Goal: Information Seeking & Learning: Compare options

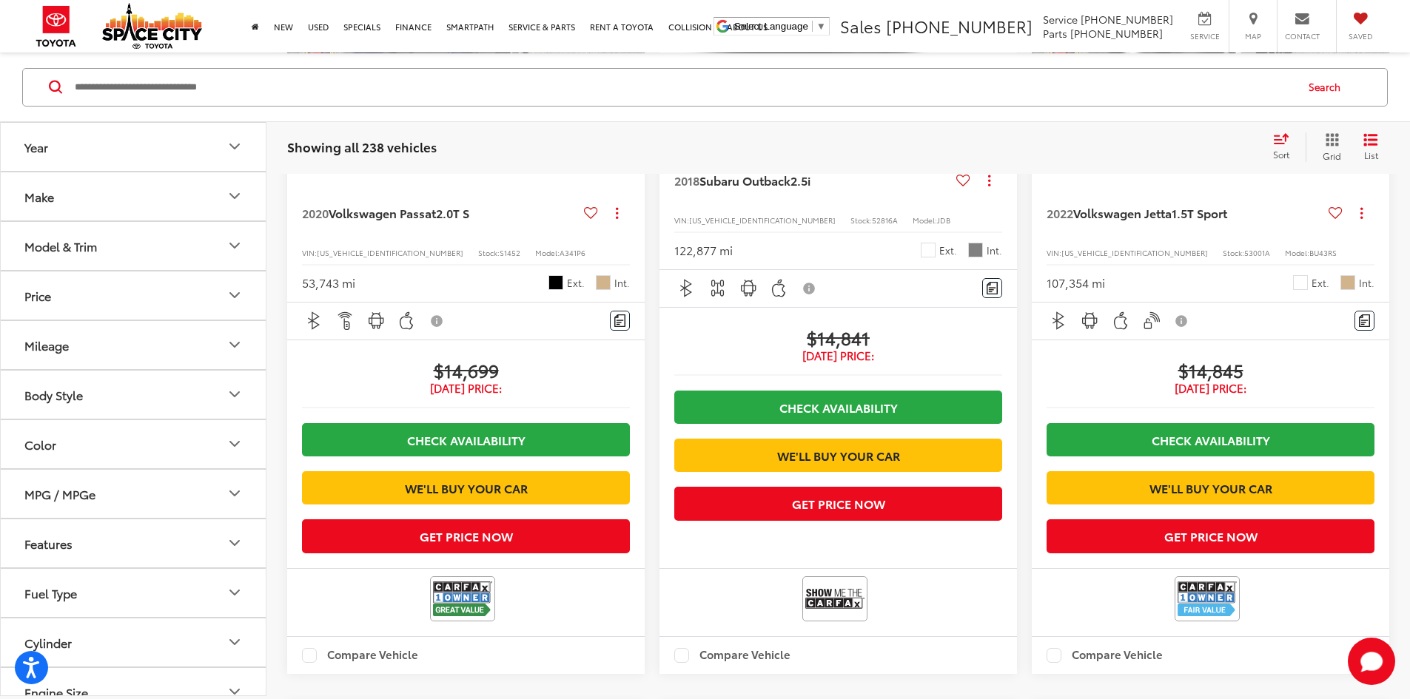
scroll to position [2591, 0]
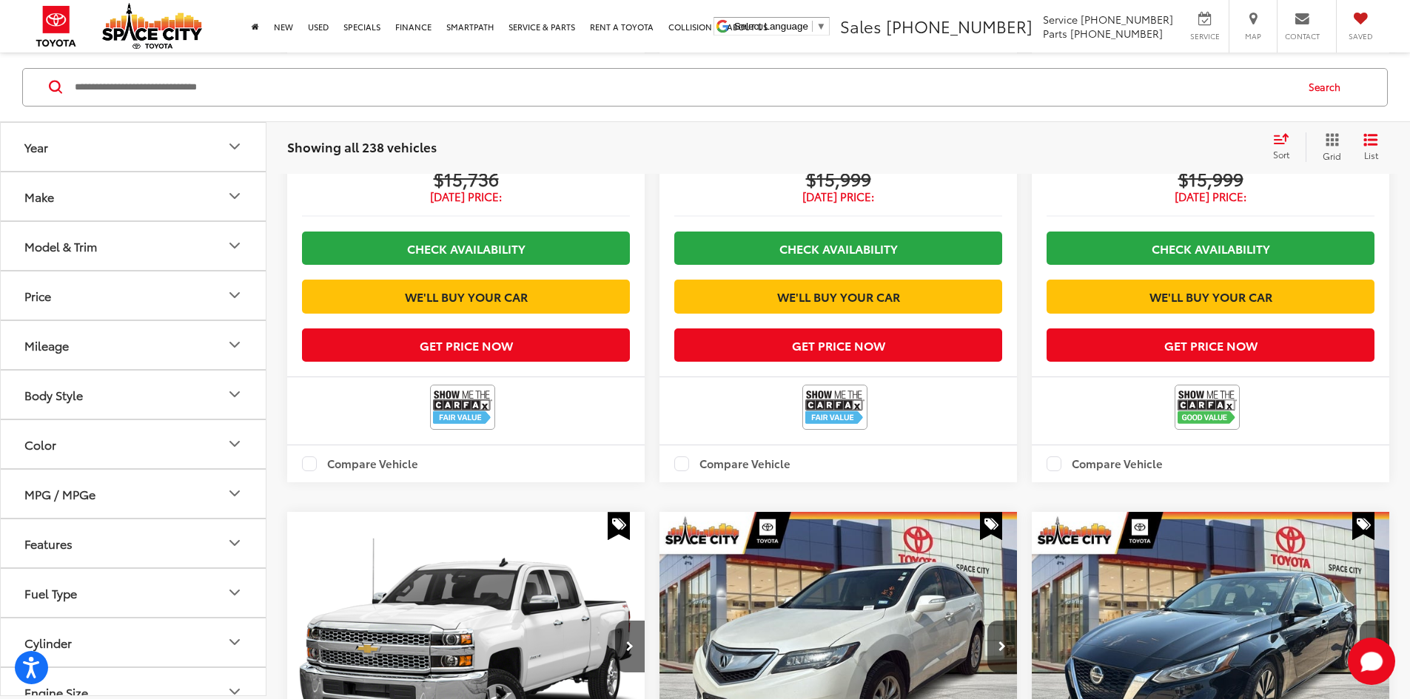
scroll to position [962, 0]
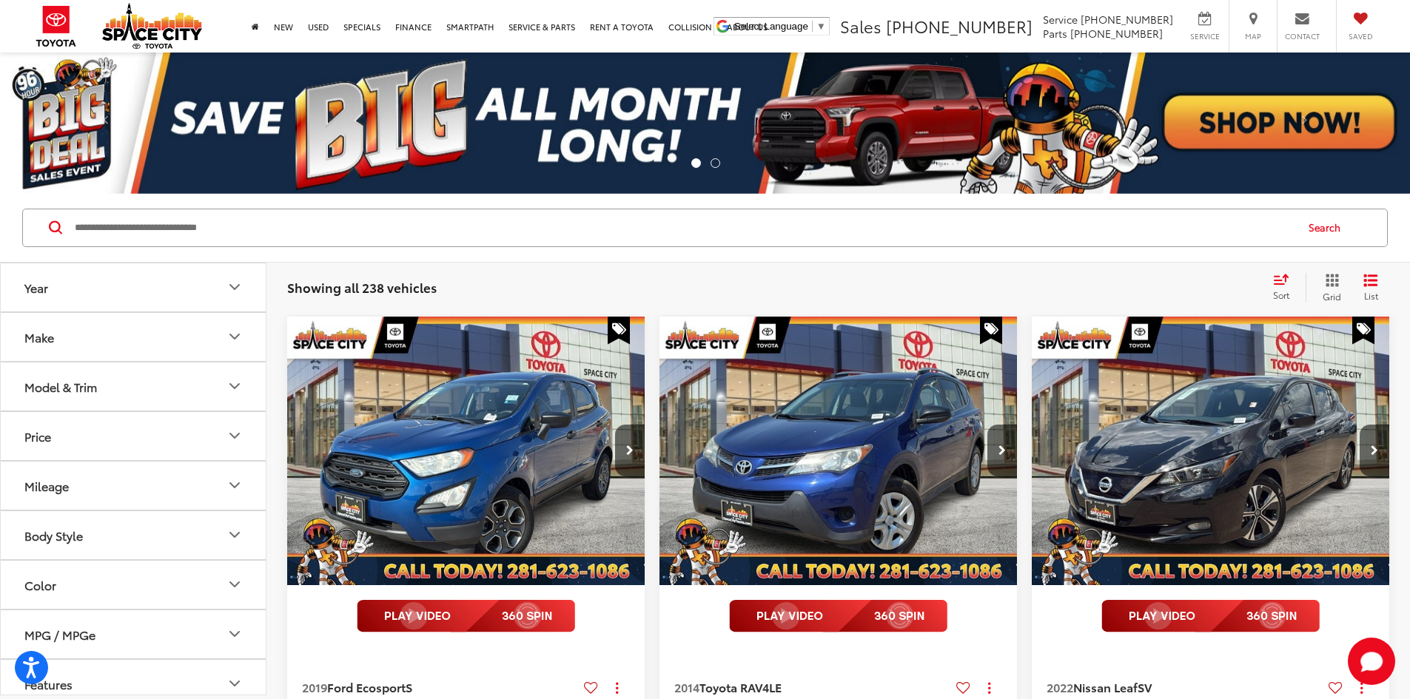
click at [1107, 290] on div "Showing all 238 vehicles Clear All + 0" at bounding box center [773, 288] width 973 height 15
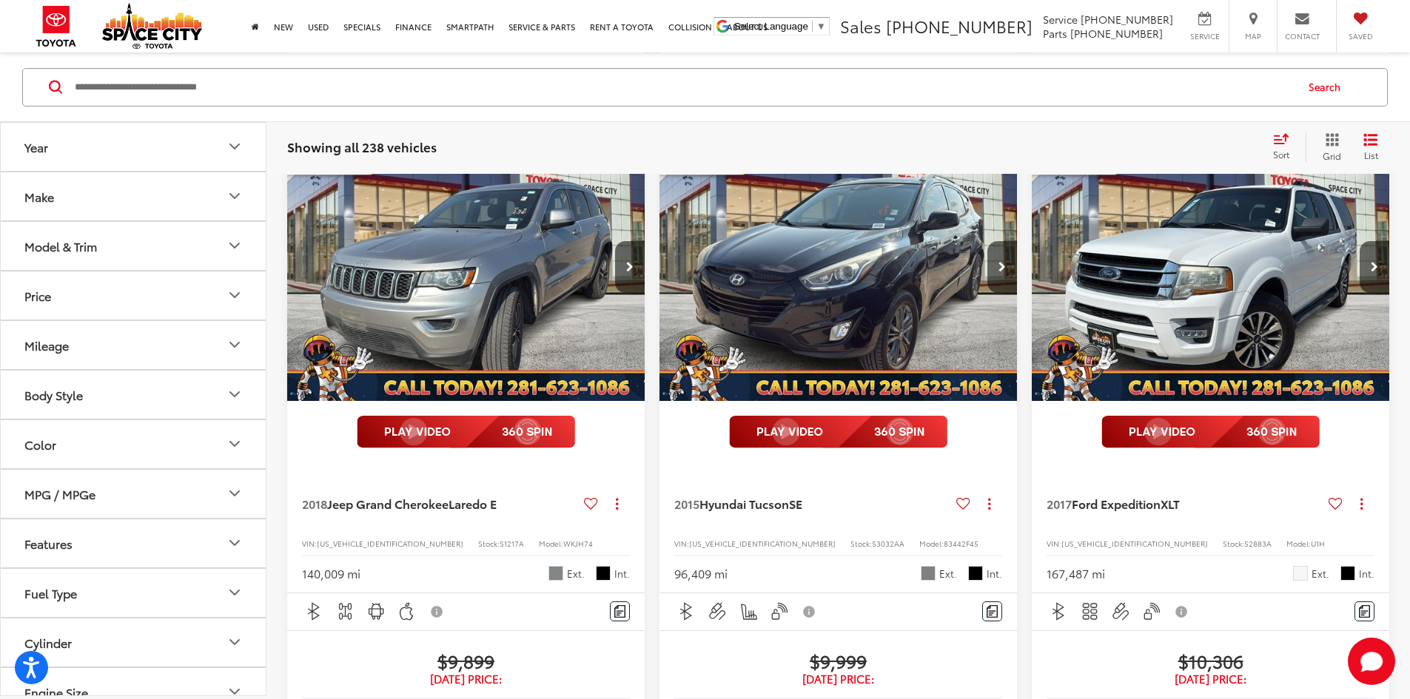
scroll to position [2140, 0]
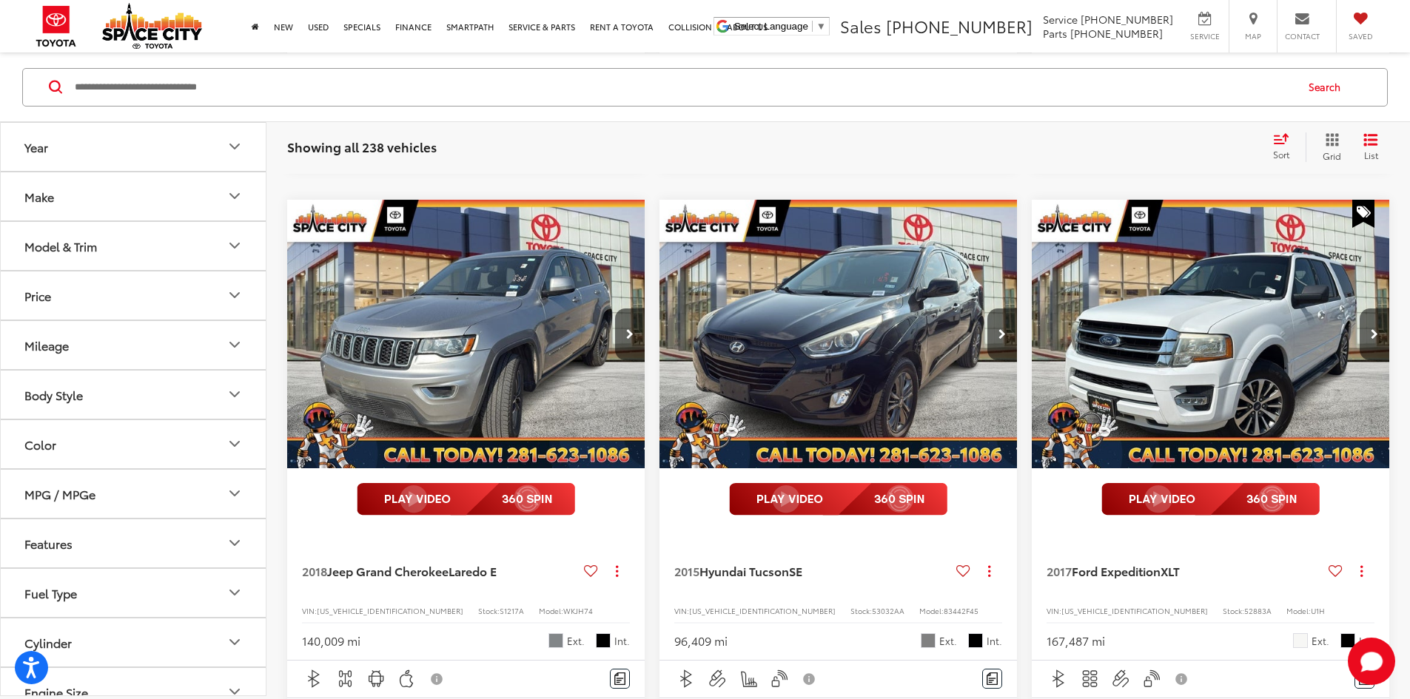
scroll to position [1844, 0]
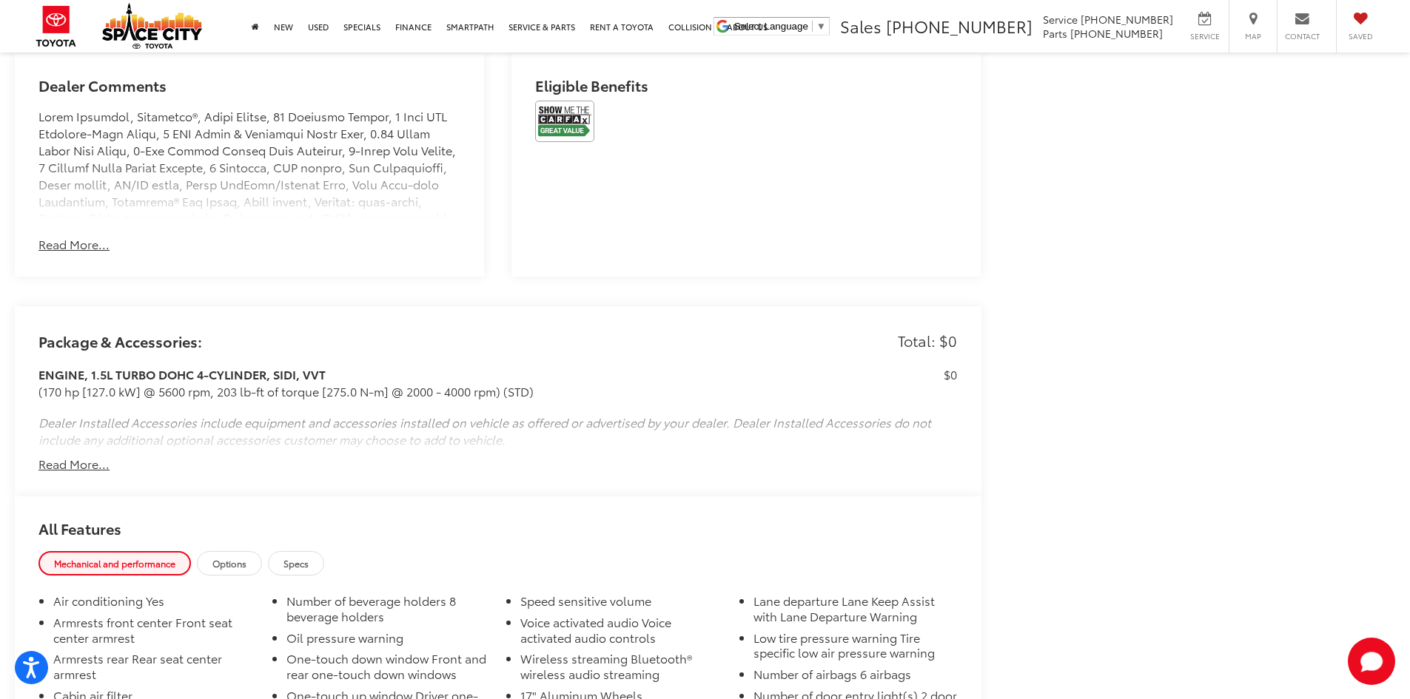
scroll to position [1110, 0]
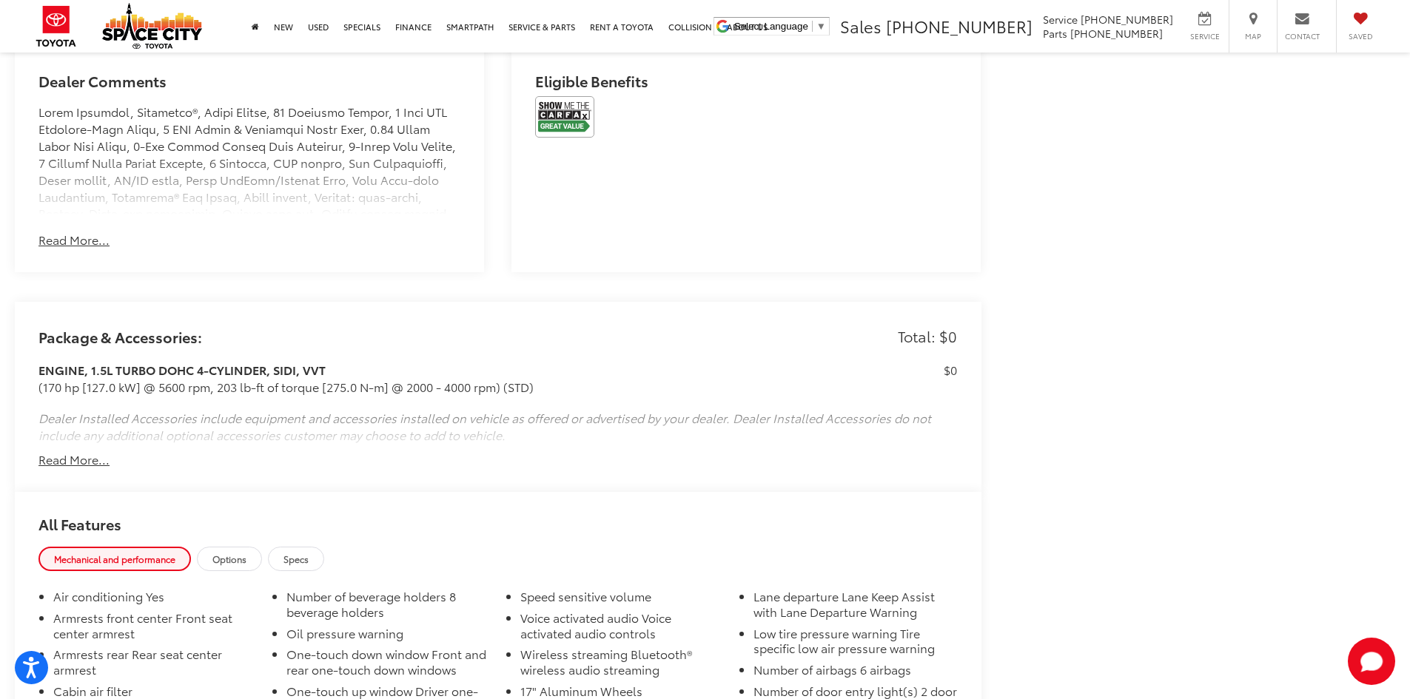
drag, startPoint x: 72, startPoint y: 454, endPoint x: 205, endPoint y: 480, distance: 135.6
click at [73, 454] on button "Read More..." at bounding box center [73, 460] width 71 height 17
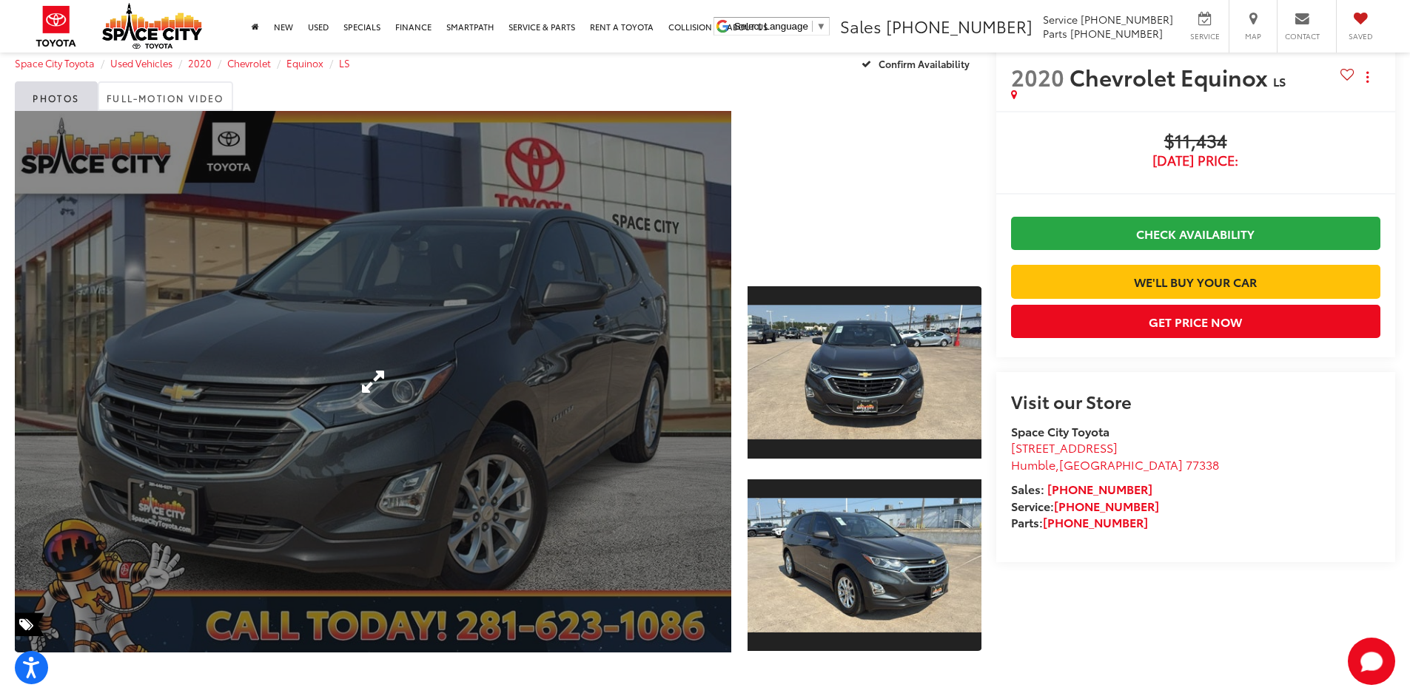
scroll to position [0, 0]
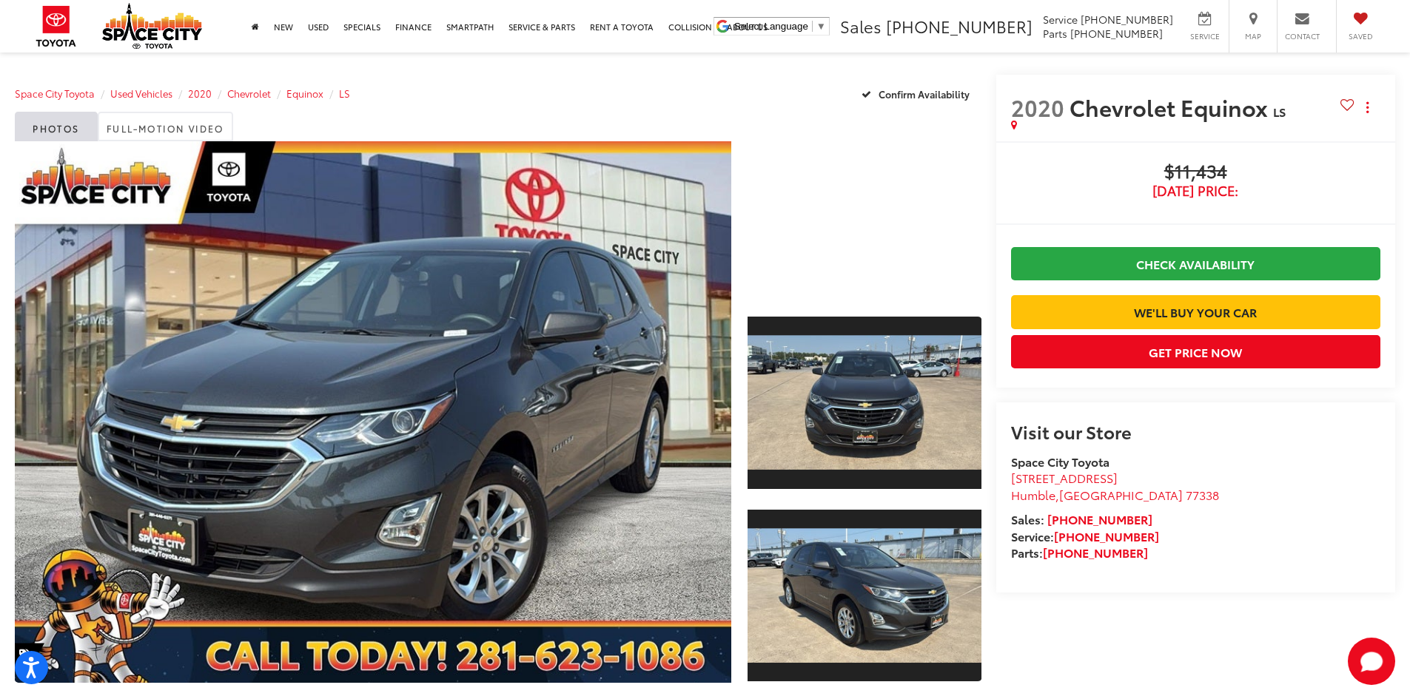
click at [734, 76] on div "Space City Toyota Used Vehicles 2020 Chevrolet Equinox LS Confirm Availability" at bounding box center [498, 93] width 967 height 37
click at [605, 95] on div "Space City Toyota Used Vehicles 2020 Chevrolet Equinox LS Confirm Availability" at bounding box center [498, 93] width 967 height 37
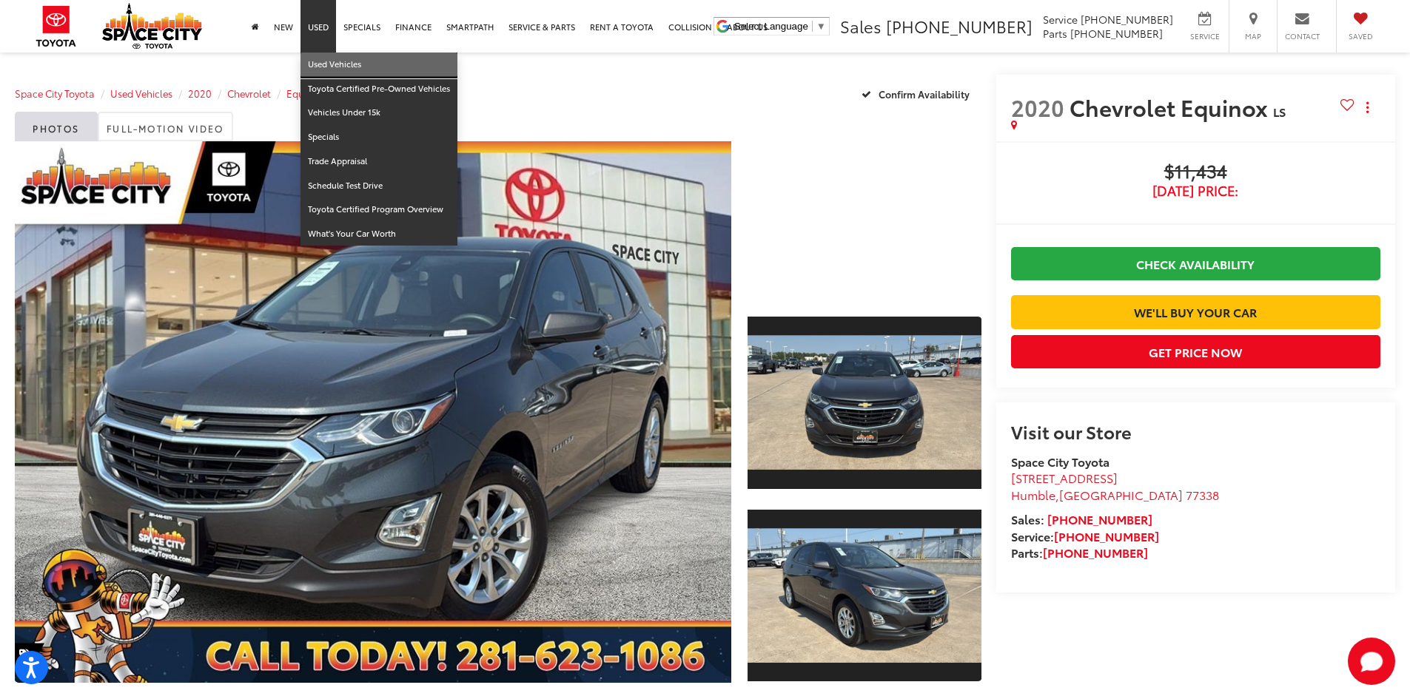
click at [377, 59] on link "Used Vehicles" at bounding box center [379, 65] width 157 height 24
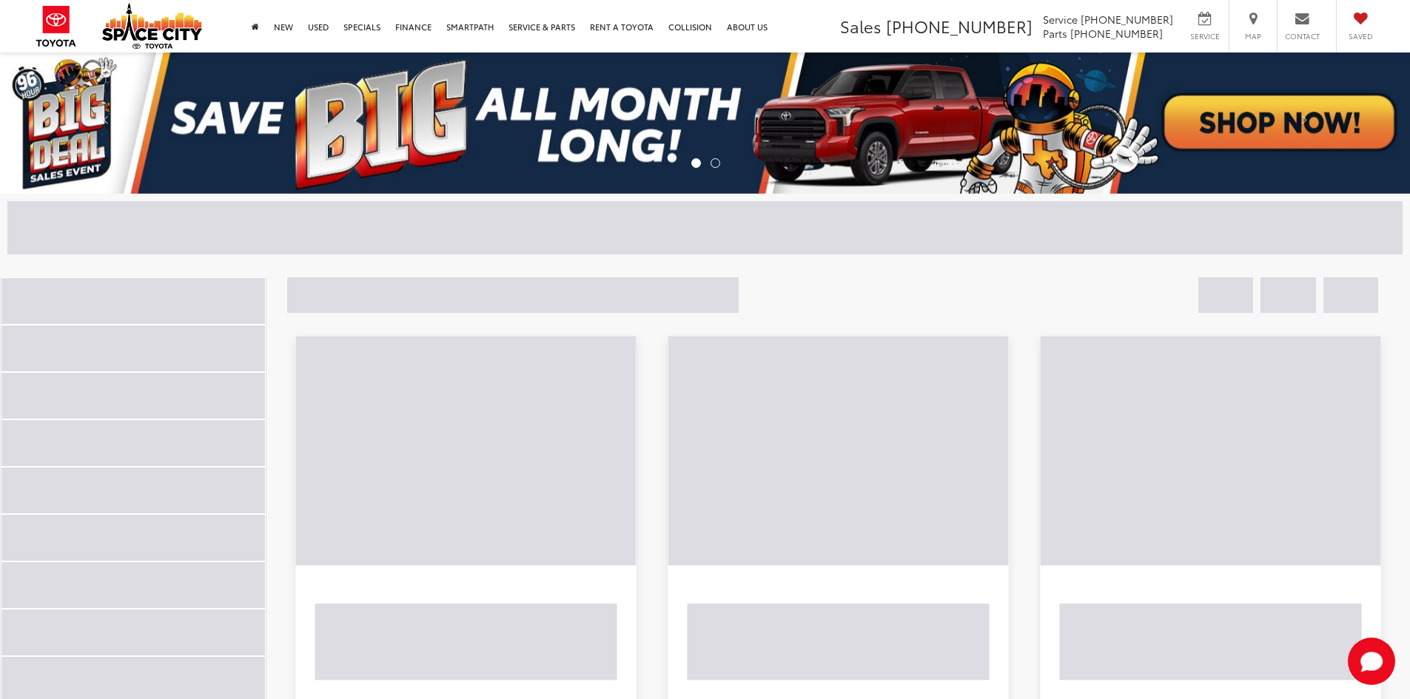
click at [402, 229] on div at bounding box center [495, 227] width 977 height 53
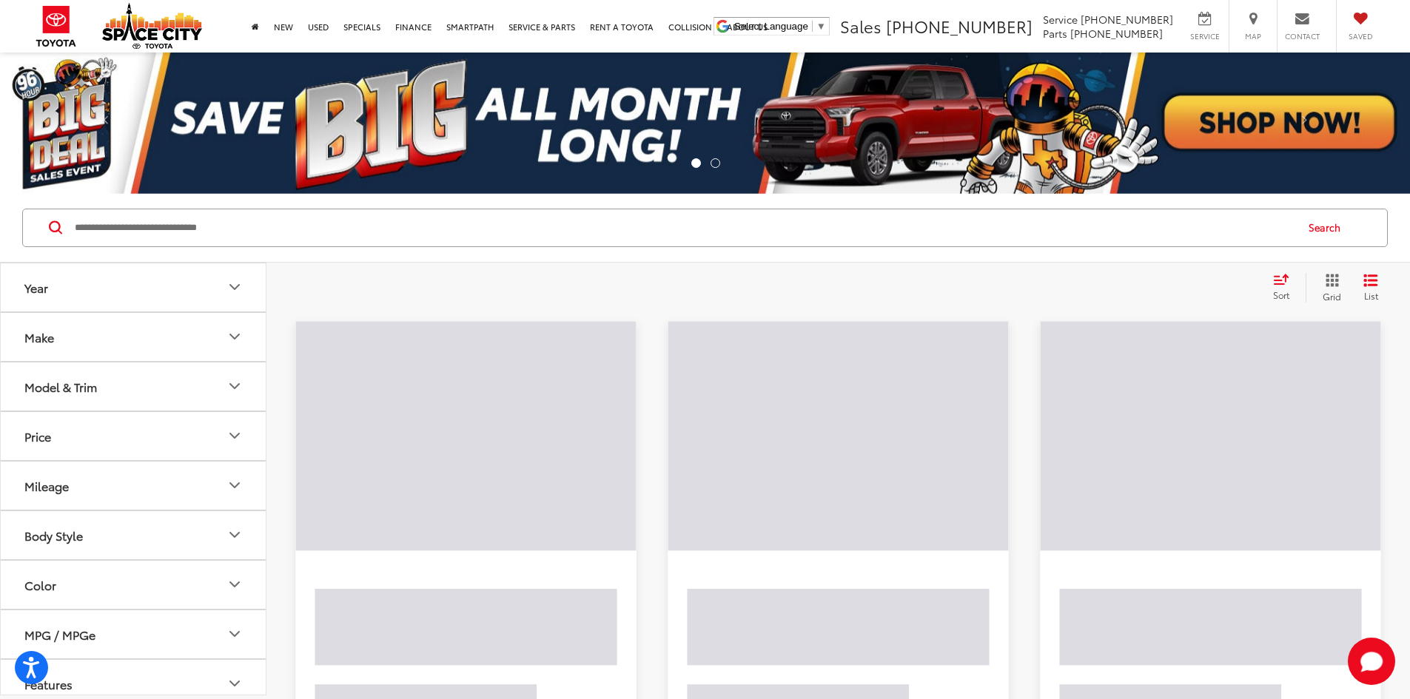
click at [389, 226] on input "Search by Make, Model, or Keyword" at bounding box center [683, 228] width 1221 height 36
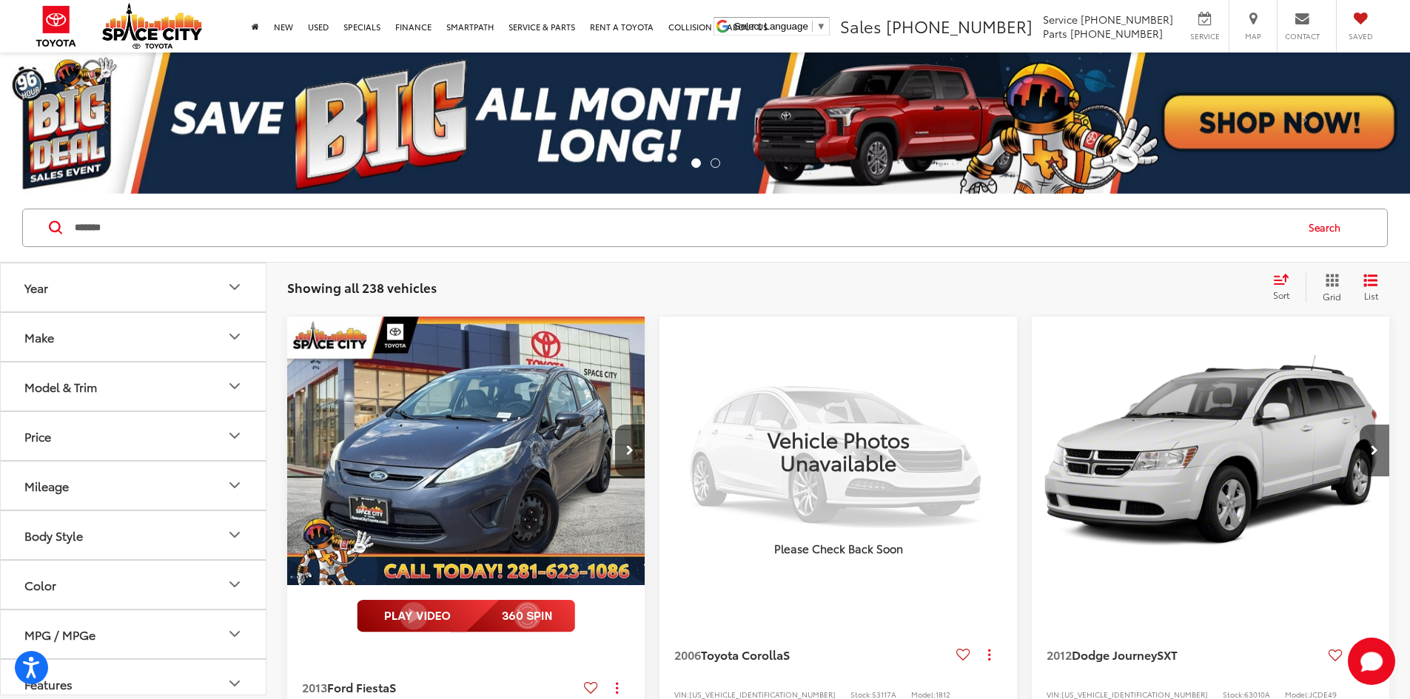
type input "*******"
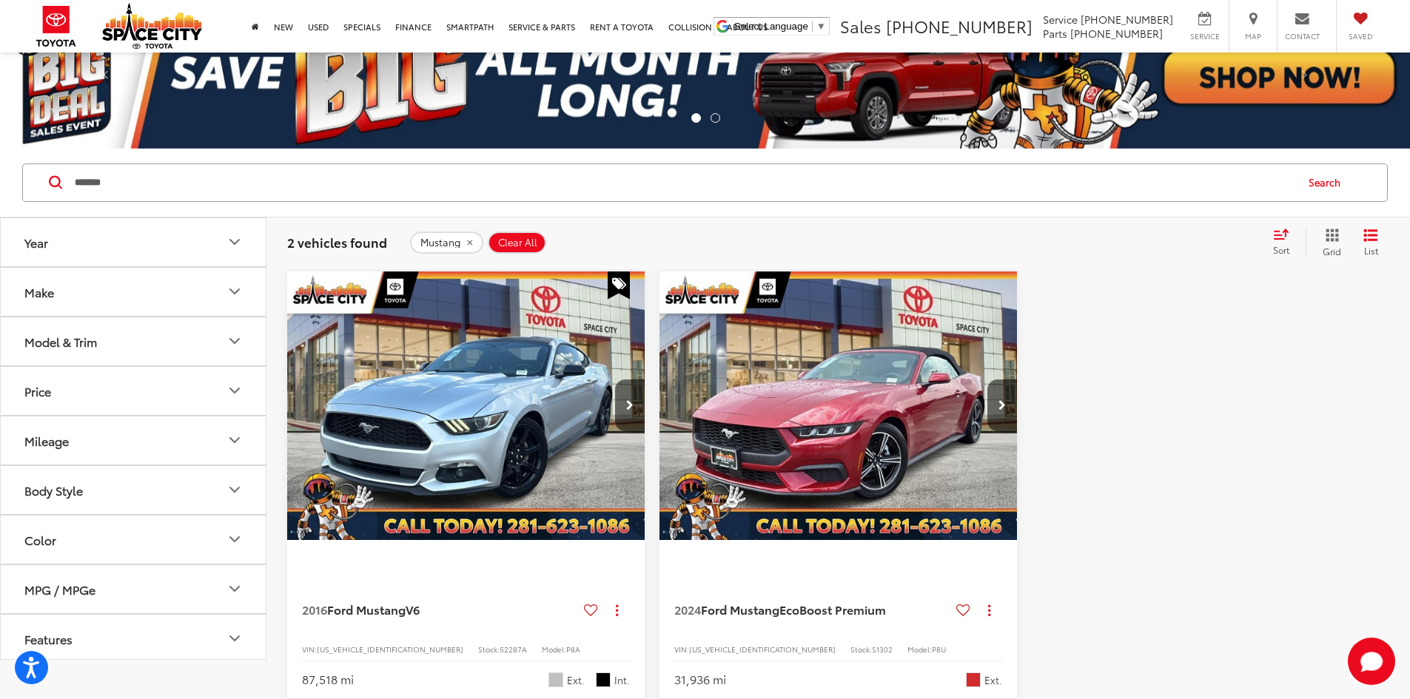
scroll to position [222, 0]
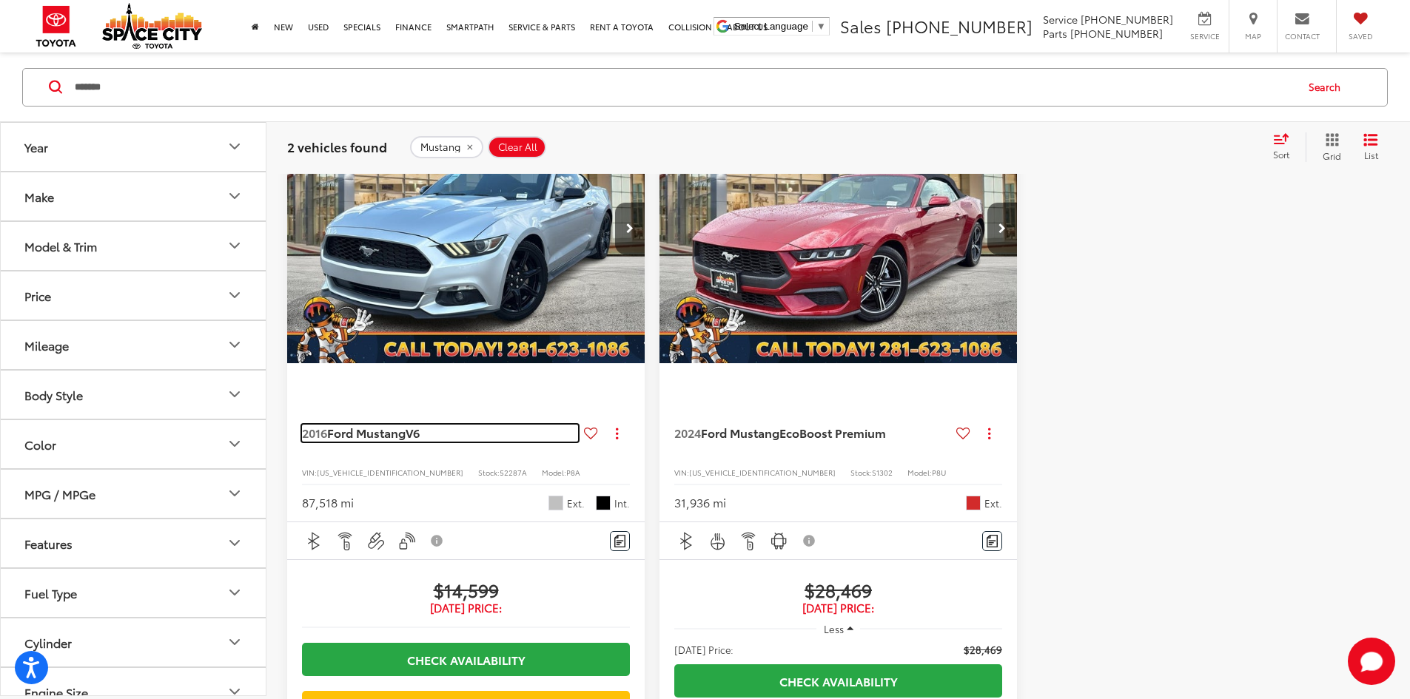
click at [399, 424] on span "Ford Mustang" at bounding box center [366, 432] width 78 height 17
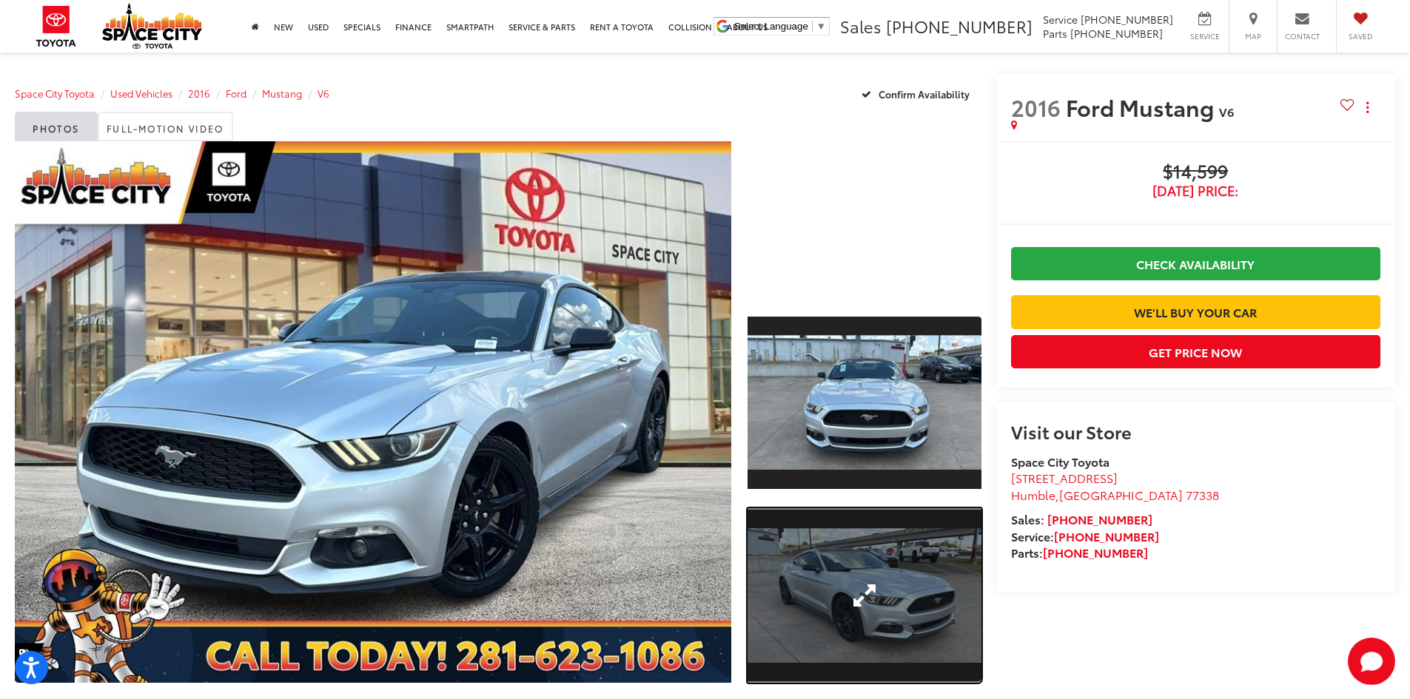
click at [887, 576] on link "Expand Photo 2" at bounding box center [865, 596] width 234 height 175
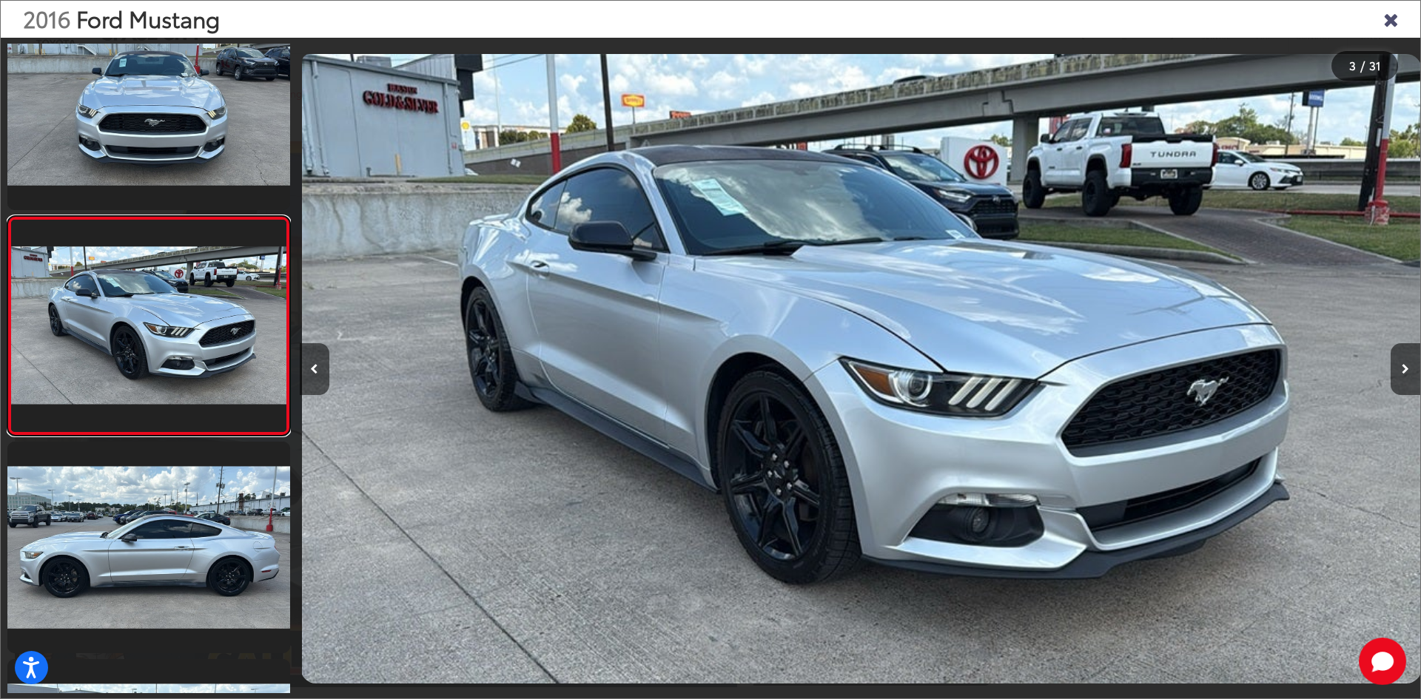
scroll to position [0, 2242]
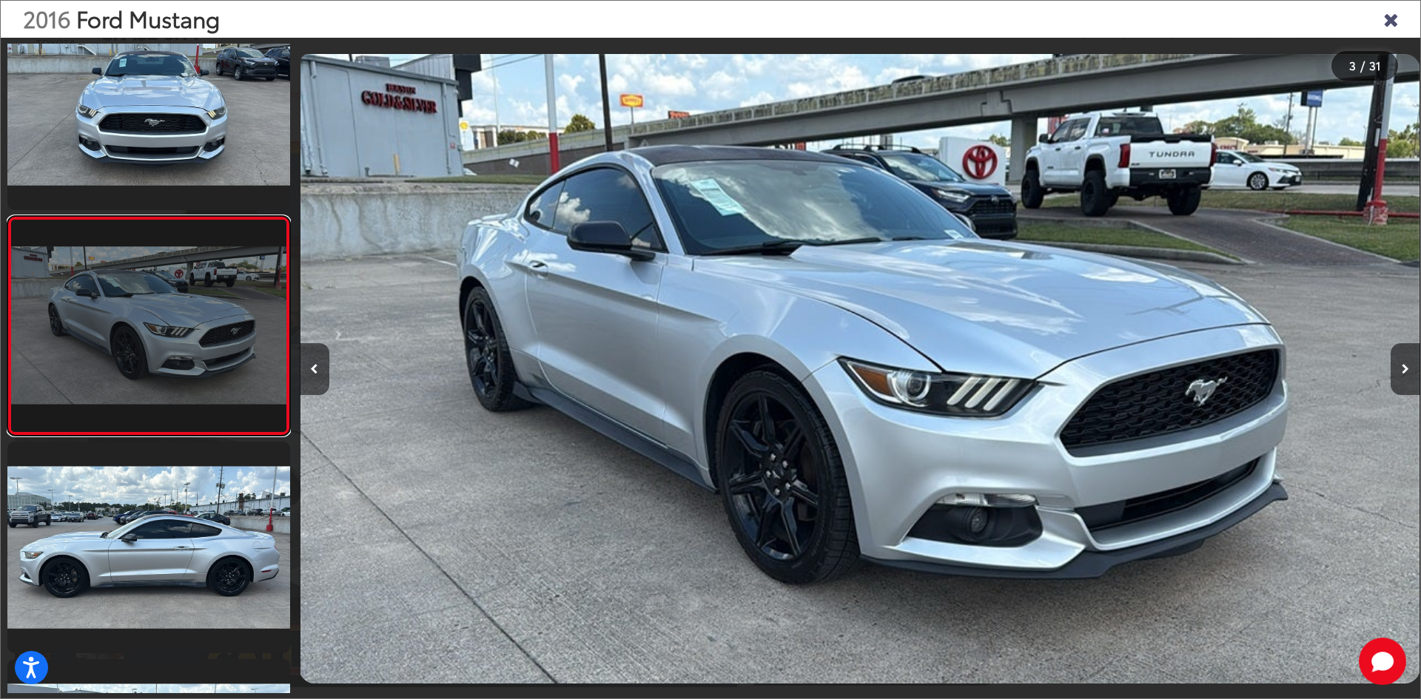
click at [229, 314] on link at bounding box center [148, 325] width 283 height 219
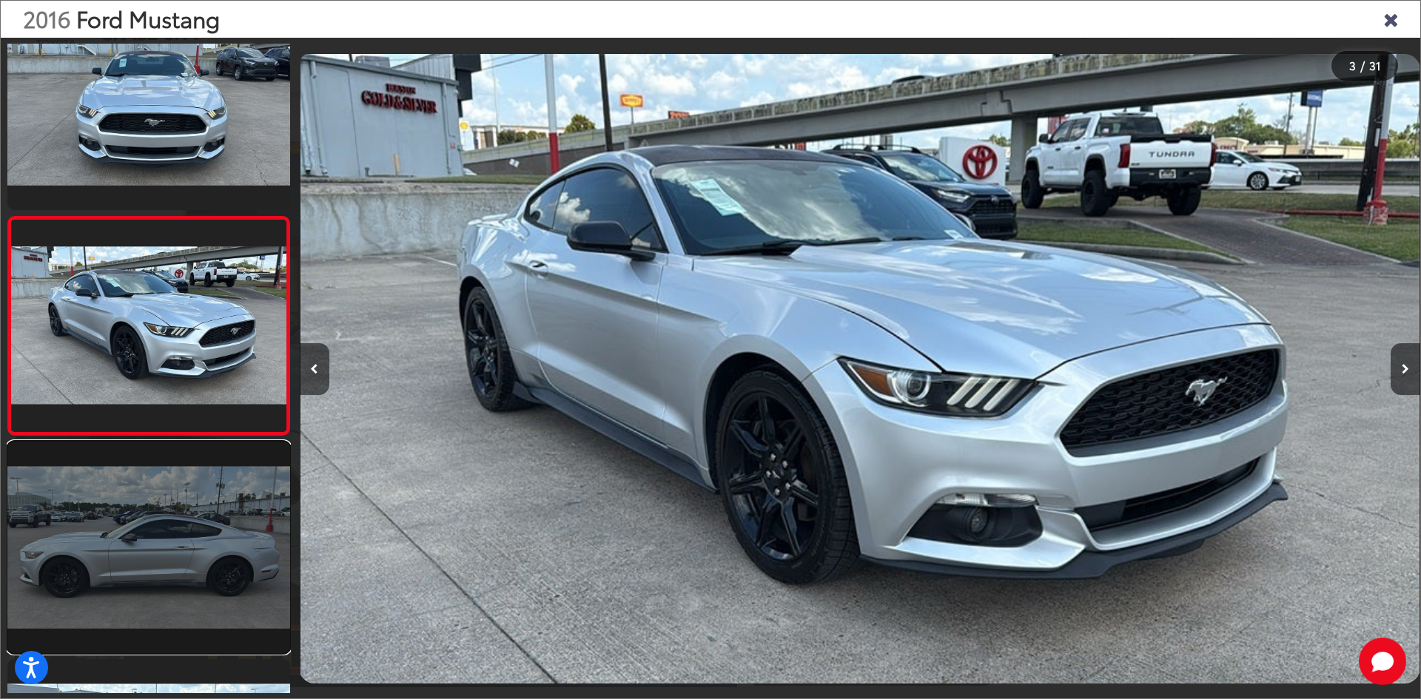
click at [233, 531] on link at bounding box center [148, 548] width 283 height 212
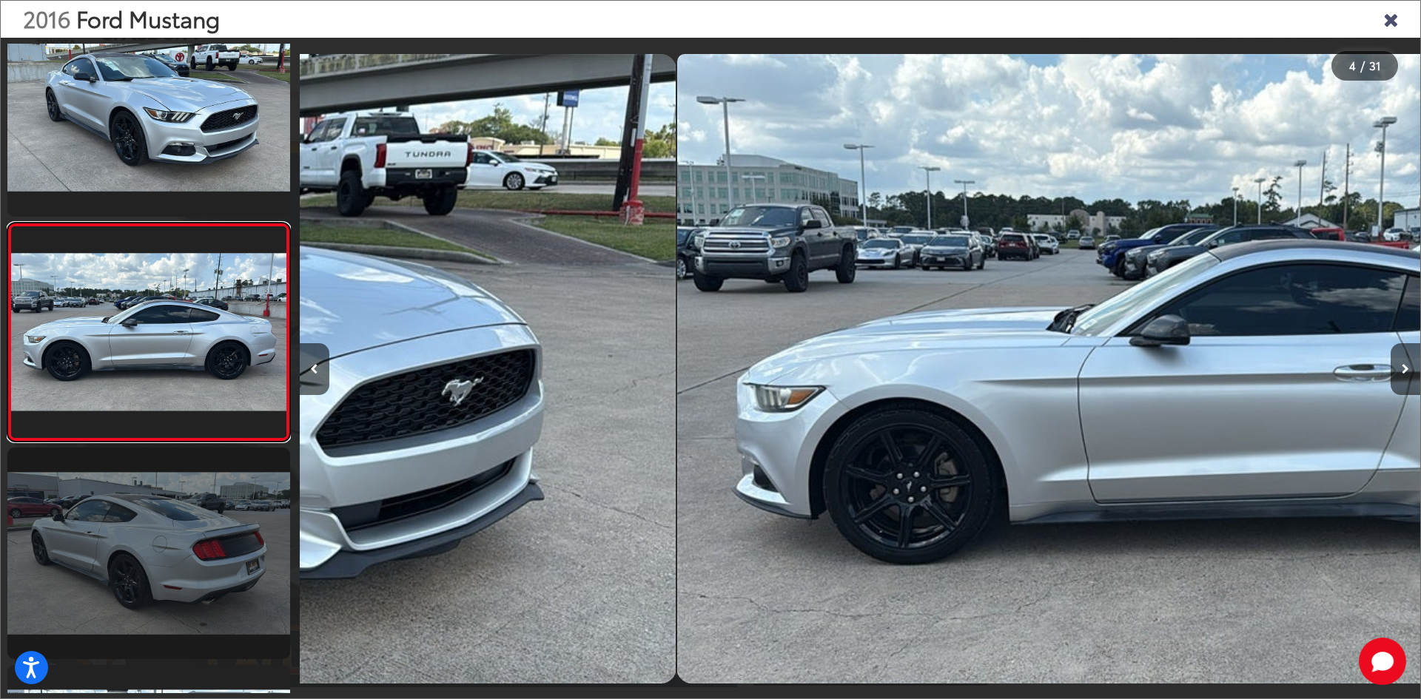
scroll to position [482, 0]
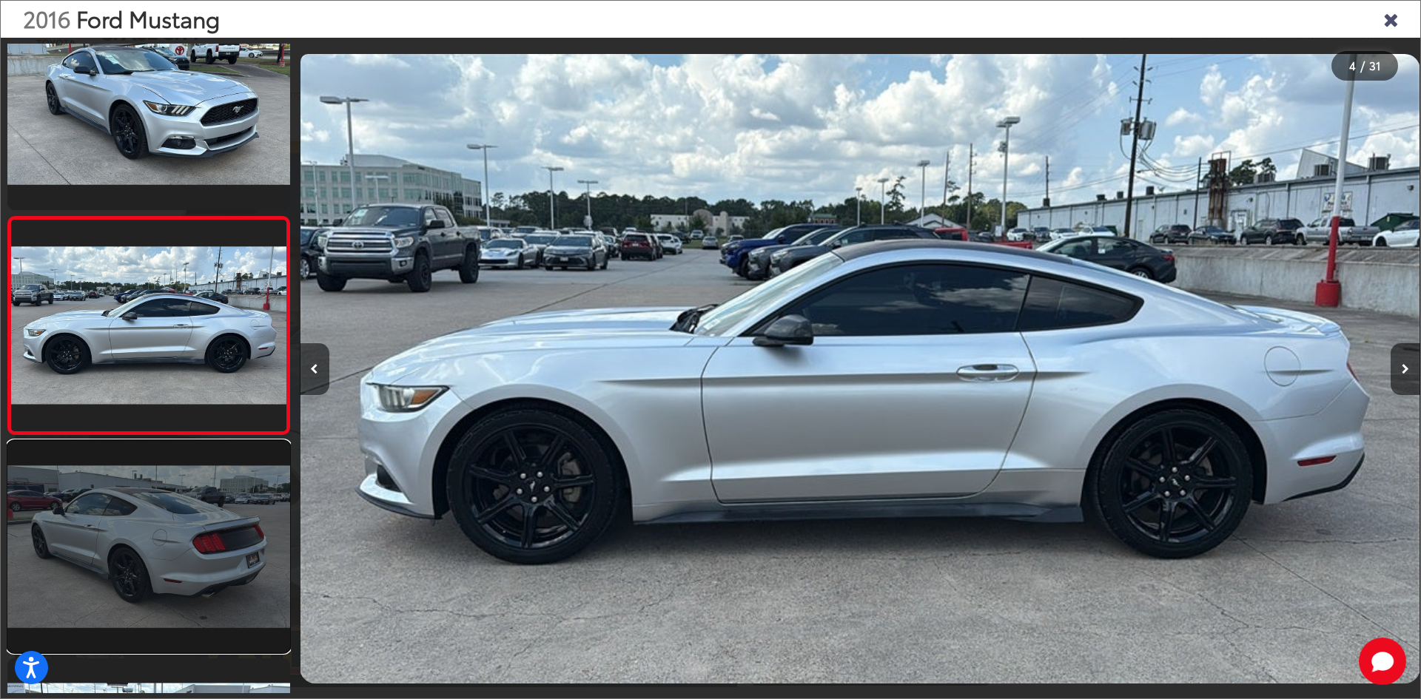
click at [231, 516] on link at bounding box center [148, 547] width 283 height 212
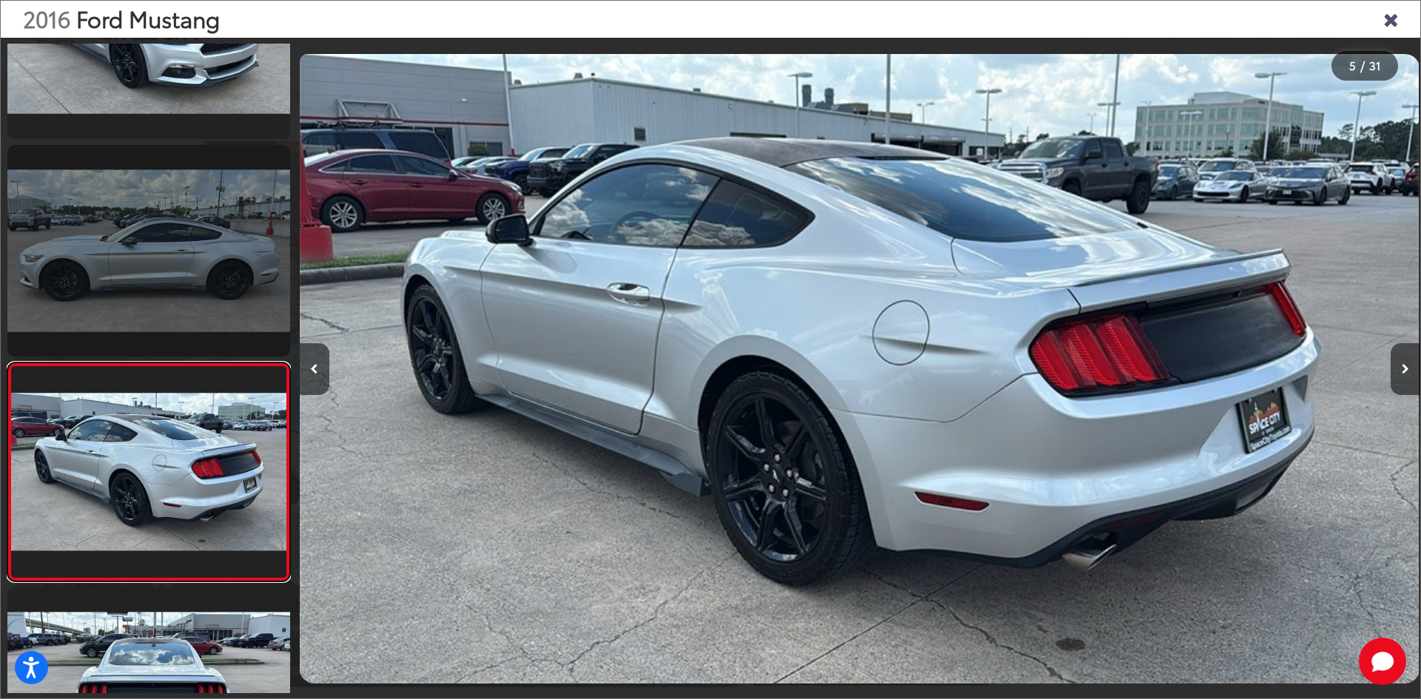
scroll to position [551, 0]
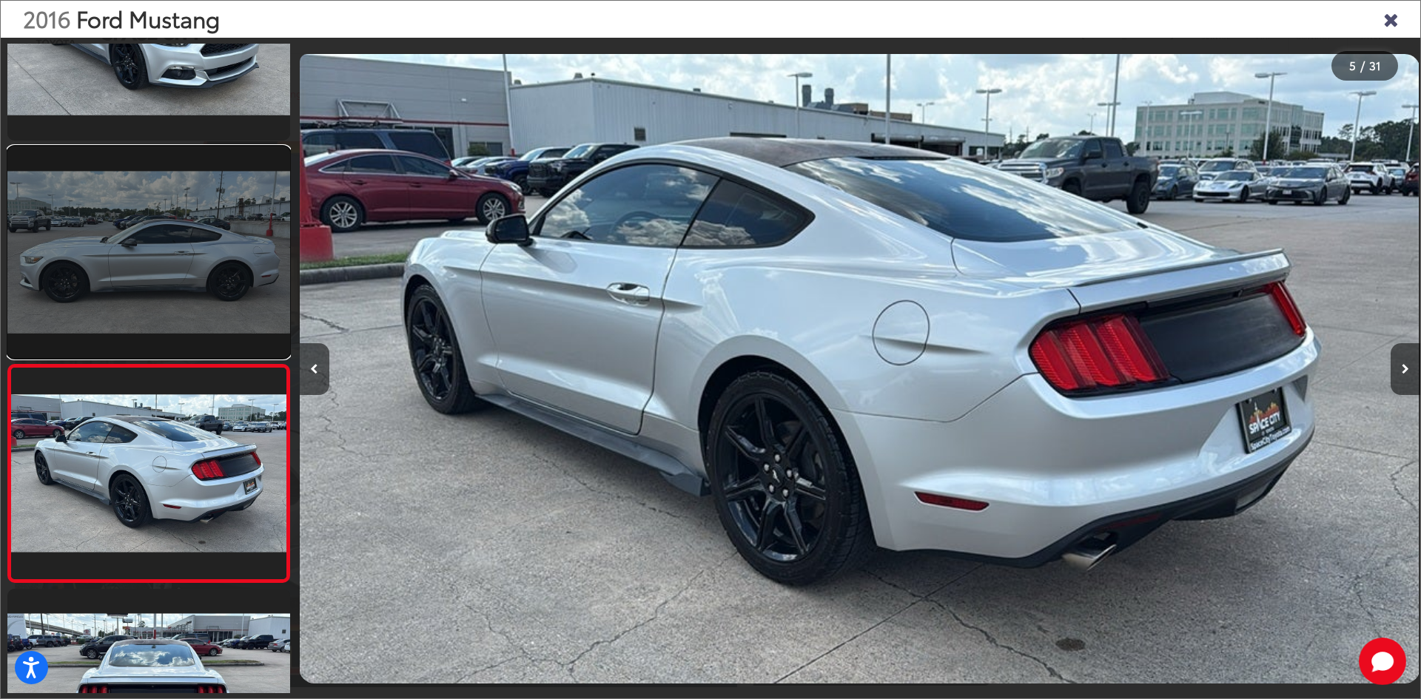
click at [221, 314] on link at bounding box center [148, 253] width 283 height 212
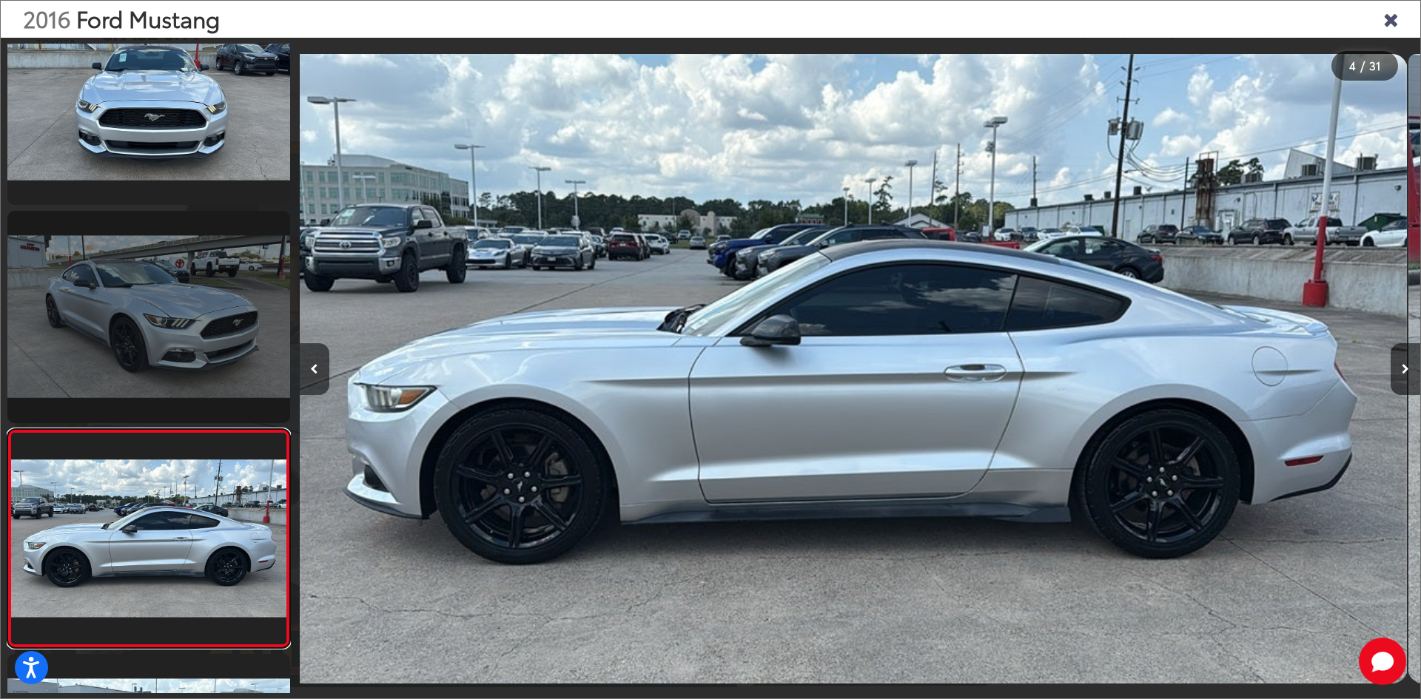
scroll to position [260, 0]
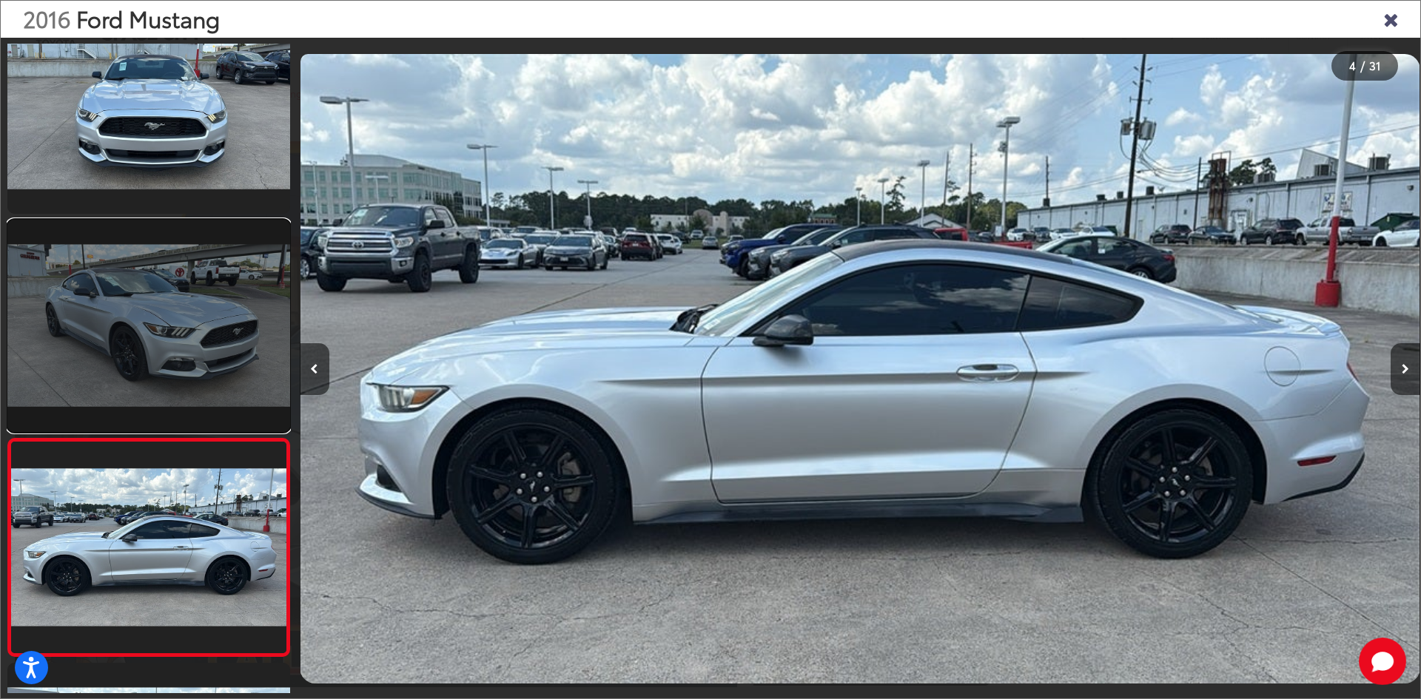
click at [212, 315] on link at bounding box center [148, 326] width 283 height 212
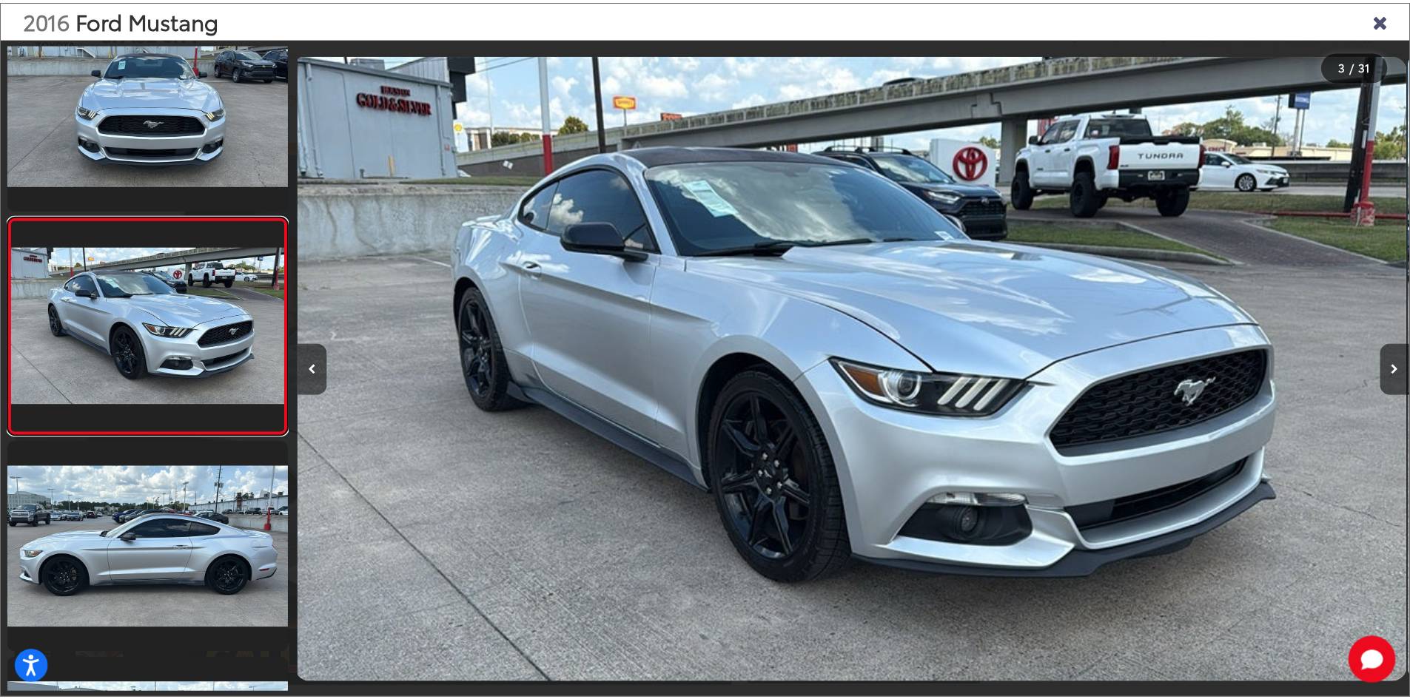
scroll to position [0, 2242]
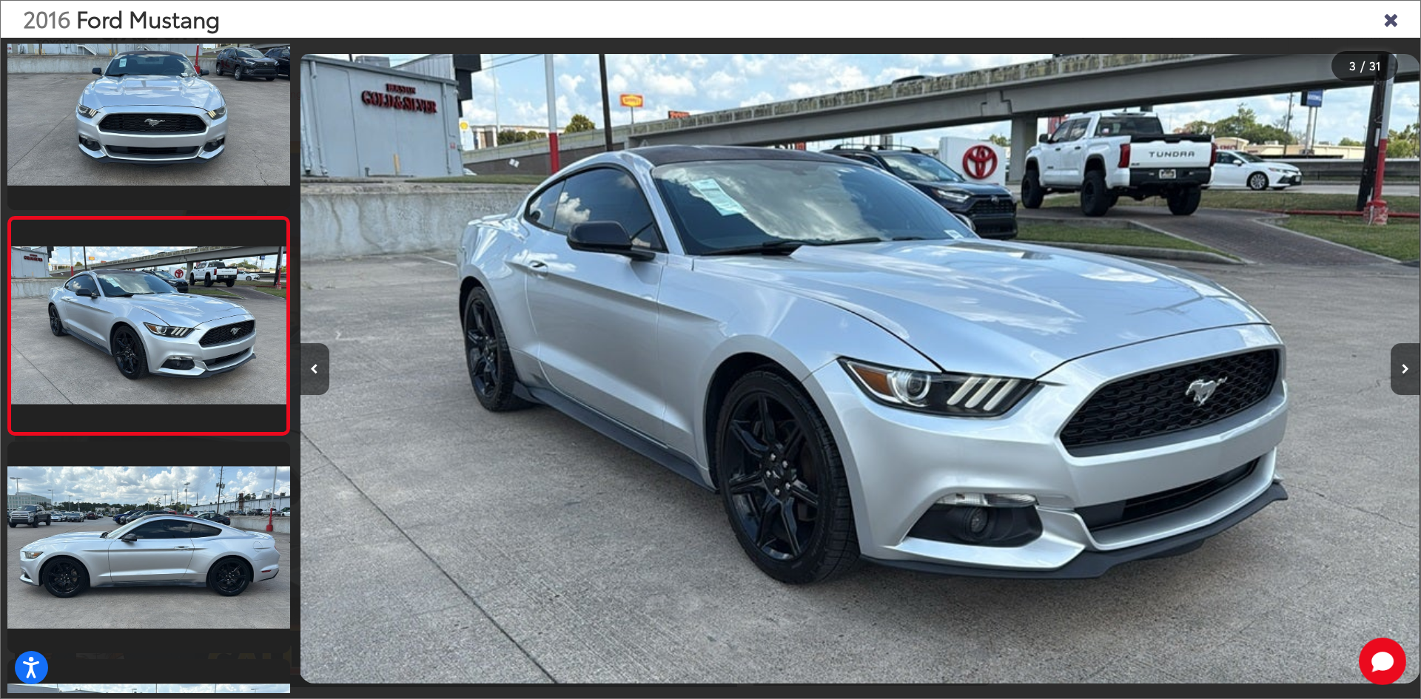
click at [1392, 24] on icon "Close gallery" at bounding box center [1390, 18] width 15 height 19
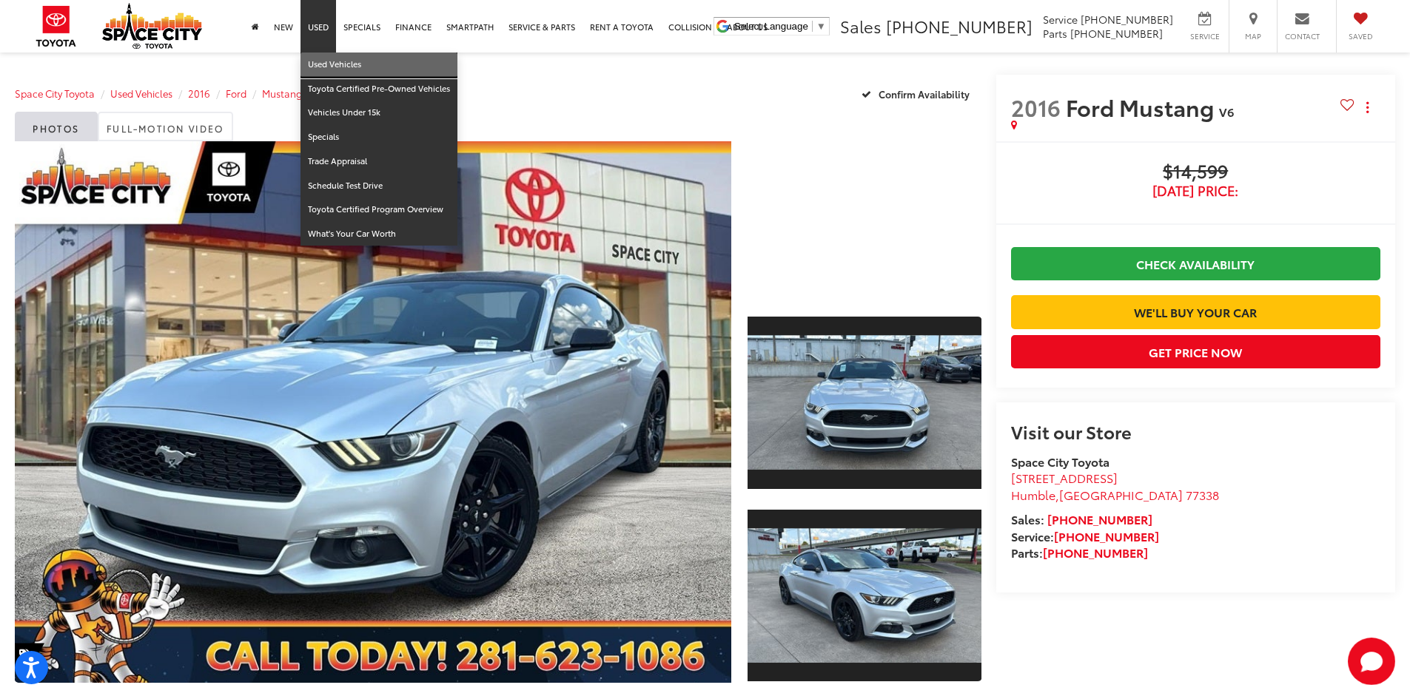
click at [316, 63] on link "Used Vehicles" at bounding box center [379, 65] width 157 height 24
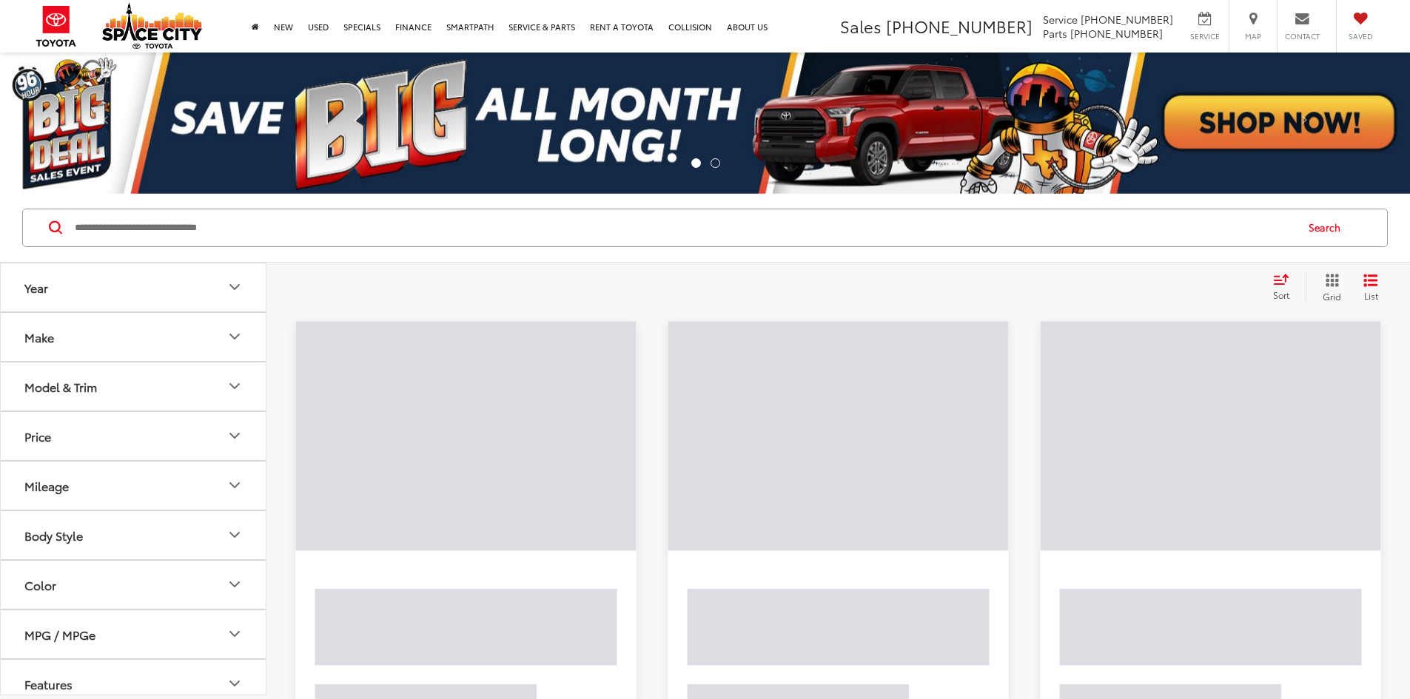
click at [287, 228] on input "Search by Make, Model, or Keyword" at bounding box center [683, 228] width 1221 height 36
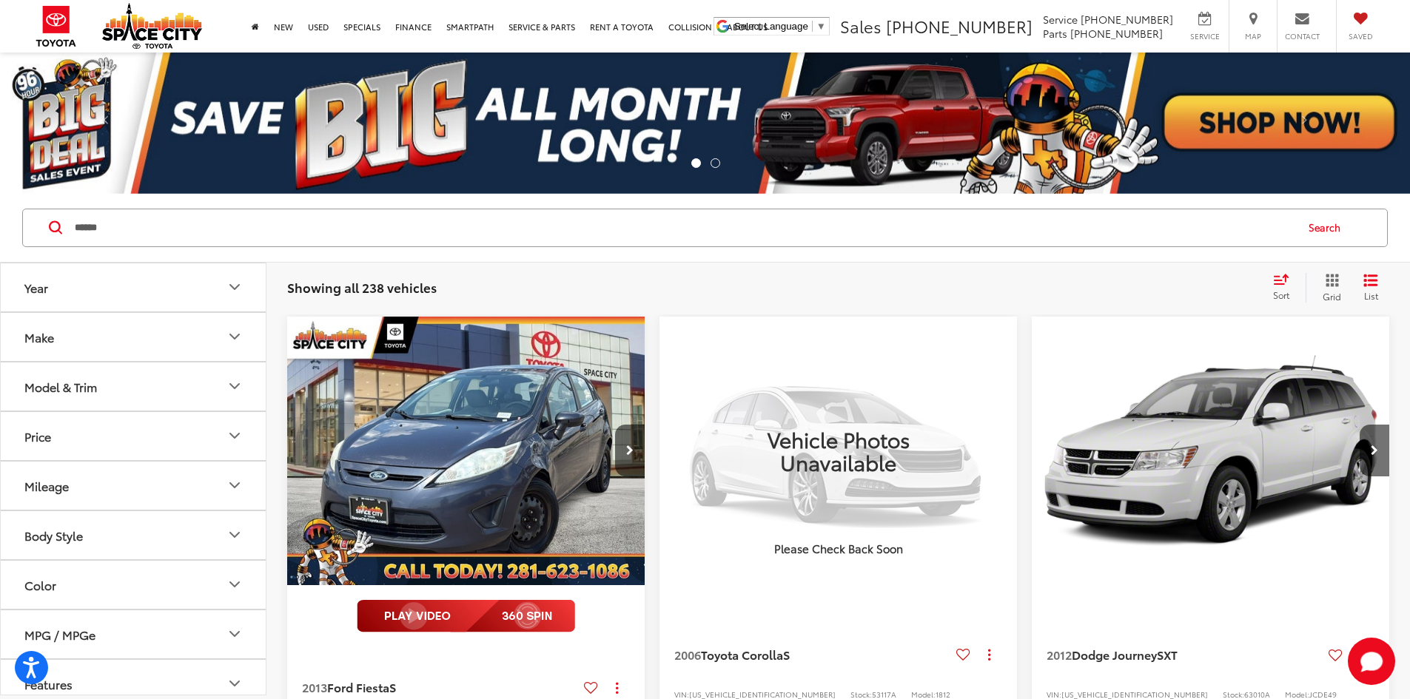
type input "******"
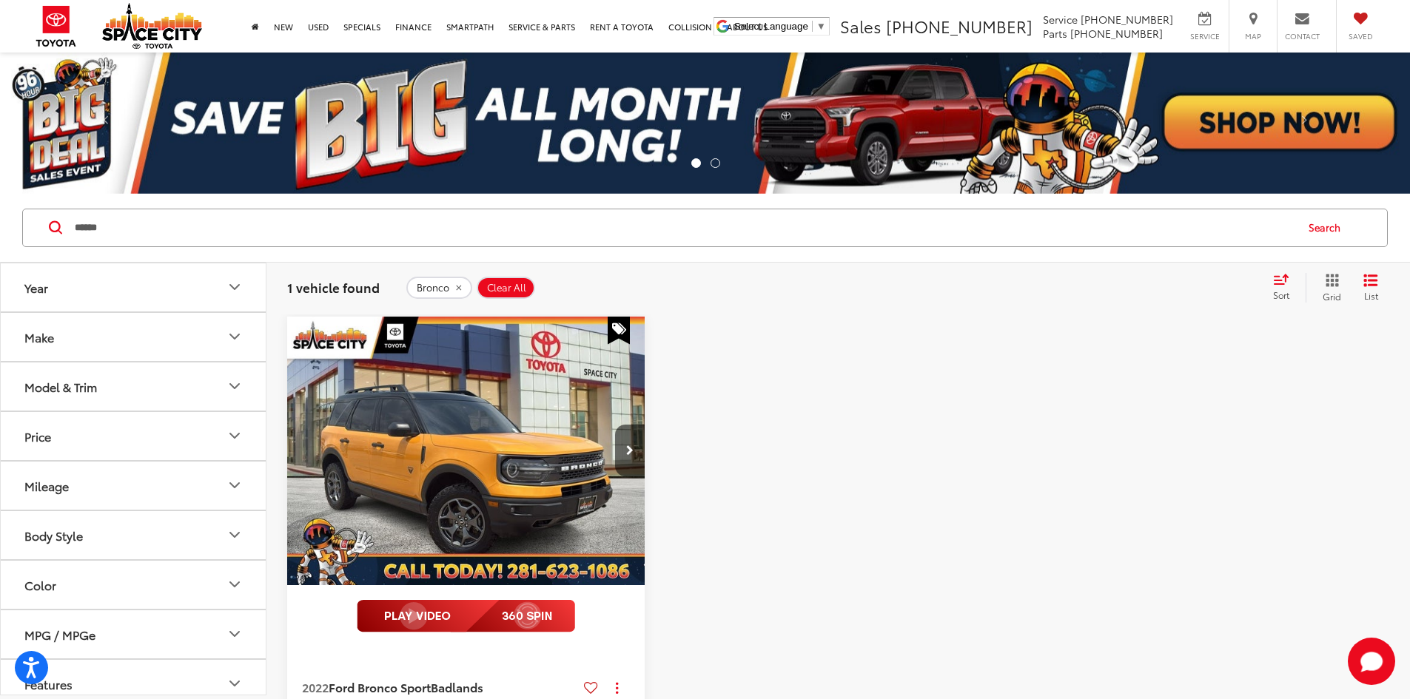
click at [506, 286] on span "Clear All" at bounding box center [506, 288] width 39 height 12
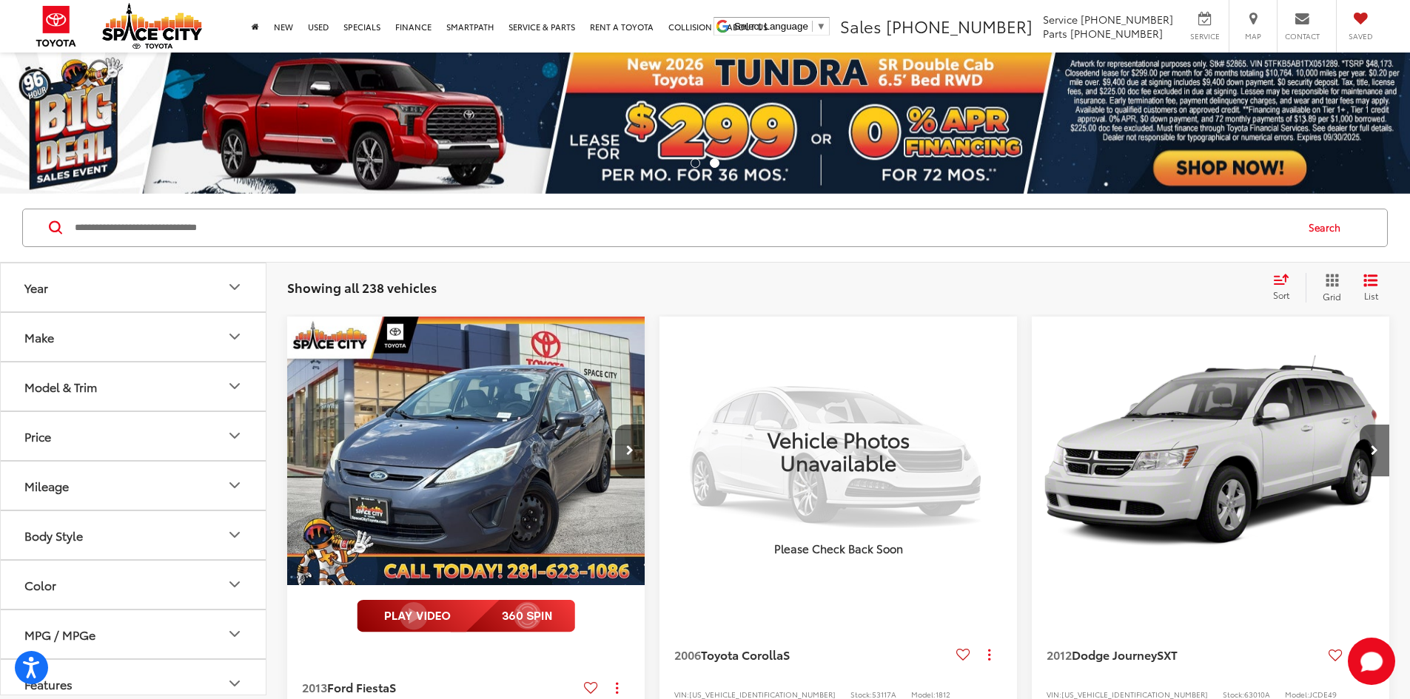
click at [283, 227] on input "Search by Make, Model, or Keyword" at bounding box center [683, 228] width 1221 height 36
type input "**********"
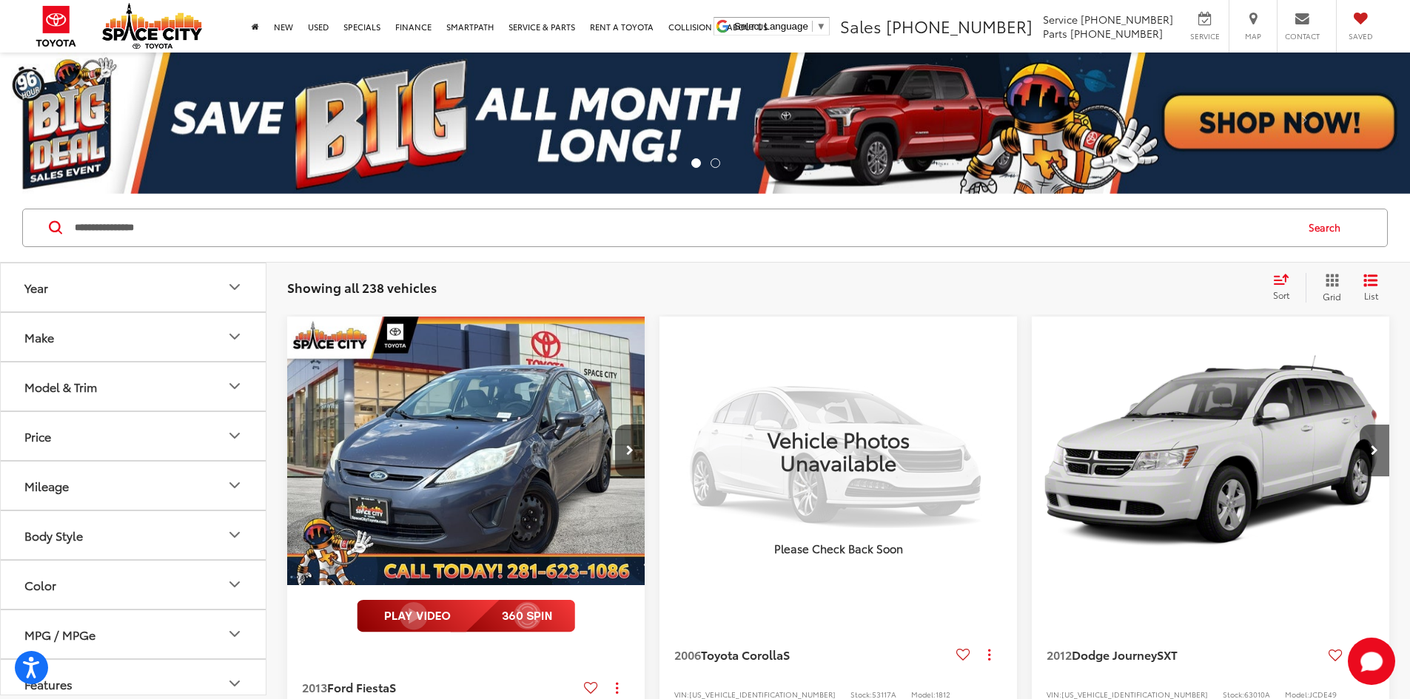
drag, startPoint x: 217, startPoint y: 226, endPoint x: 47, endPoint y: 231, distance: 169.6
click at [47, 231] on div "**********" at bounding box center [705, 228] width 1366 height 38
click at [181, 214] on input "Search by Make, Model, or Keyword" at bounding box center [683, 228] width 1221 height 36
click at [183, 220] on input "Search by Make, Model, or Keyword" at bounding box center [683, 228] width 1221 height 36
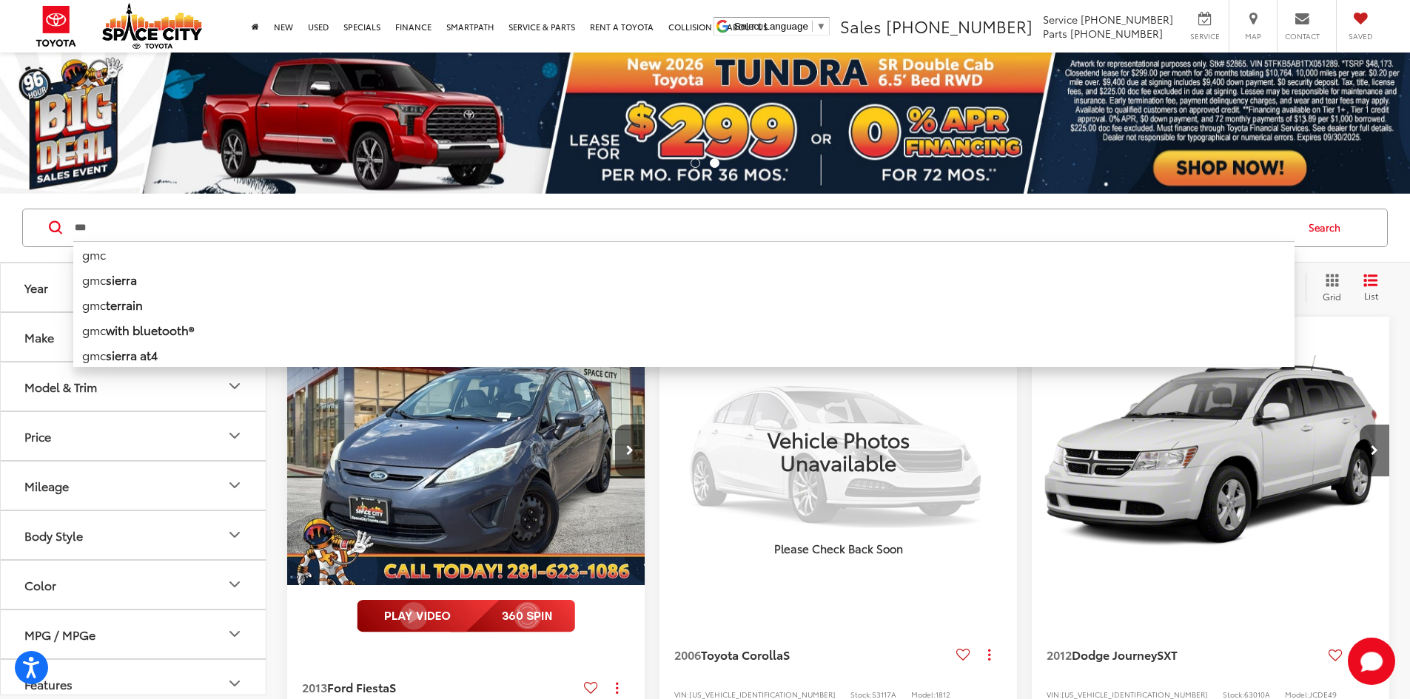
type input "***"
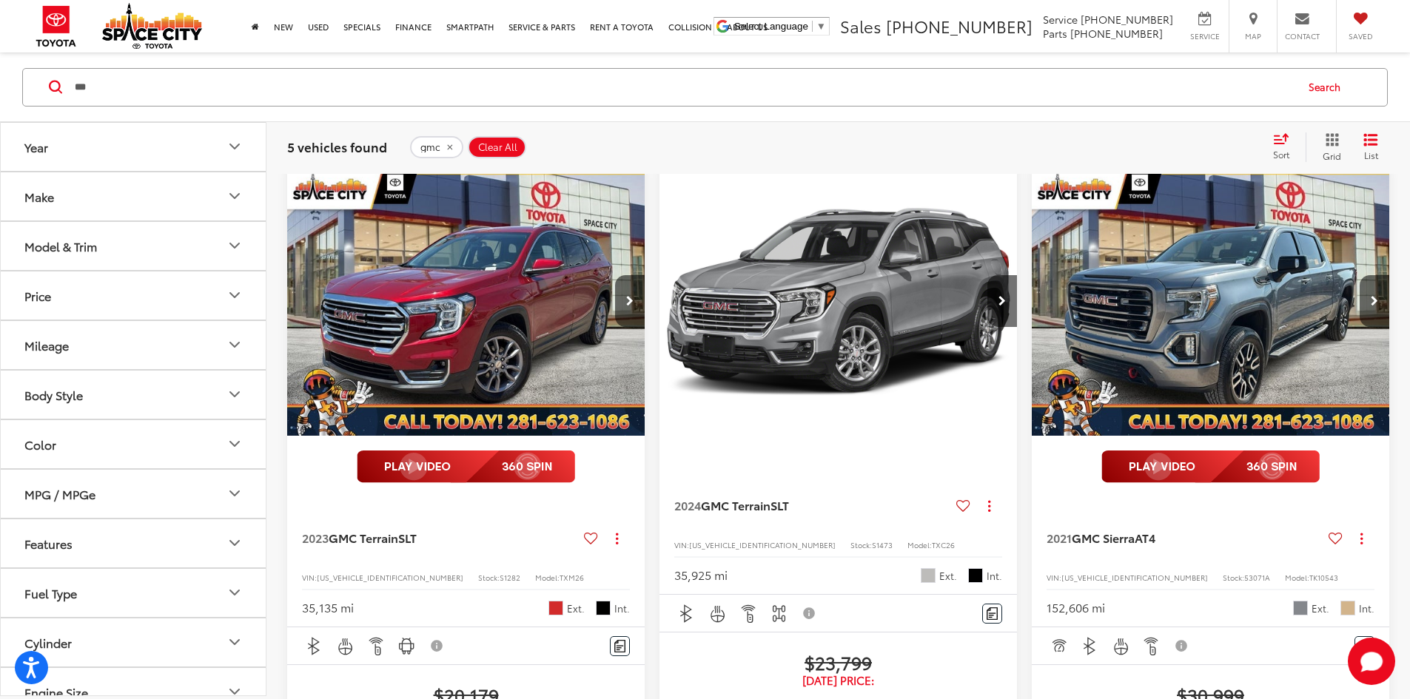
scroll to position [148, 0]
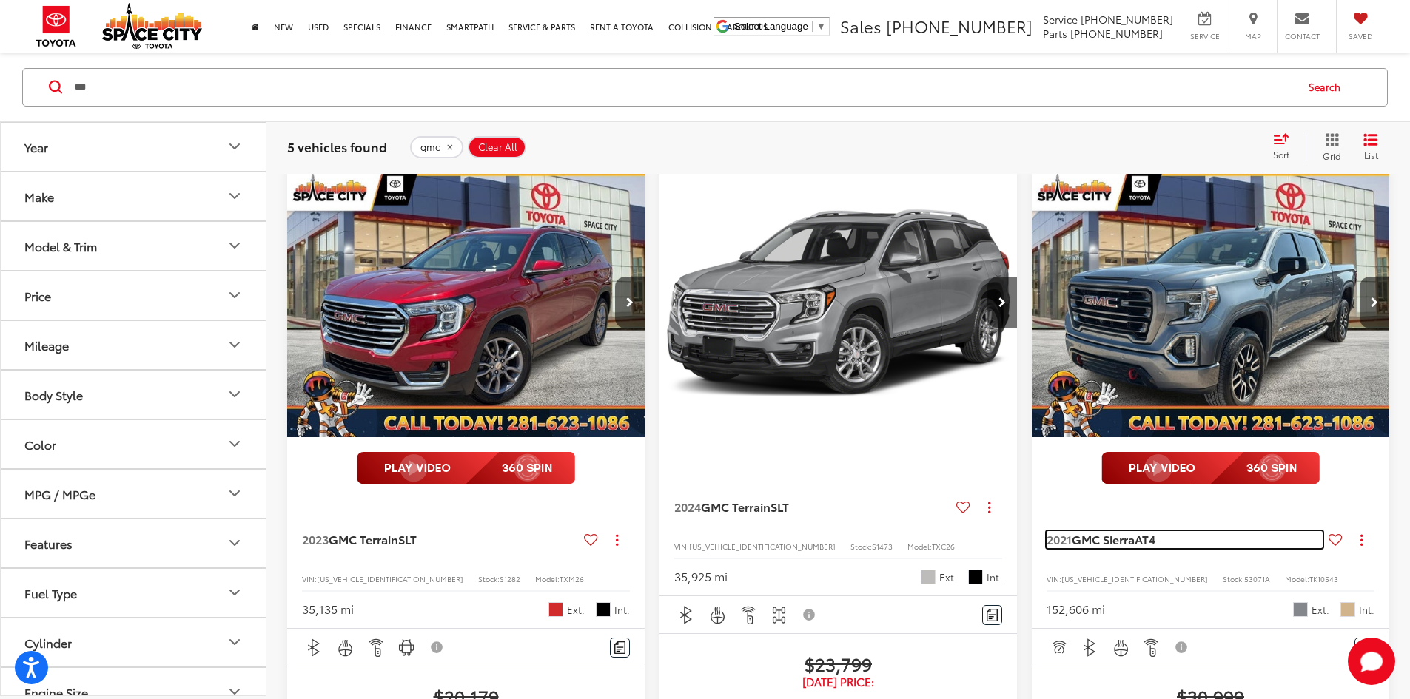
click at [1135, 531] on span "AT4" at bounding box center [1145, 539] width 21 height 17
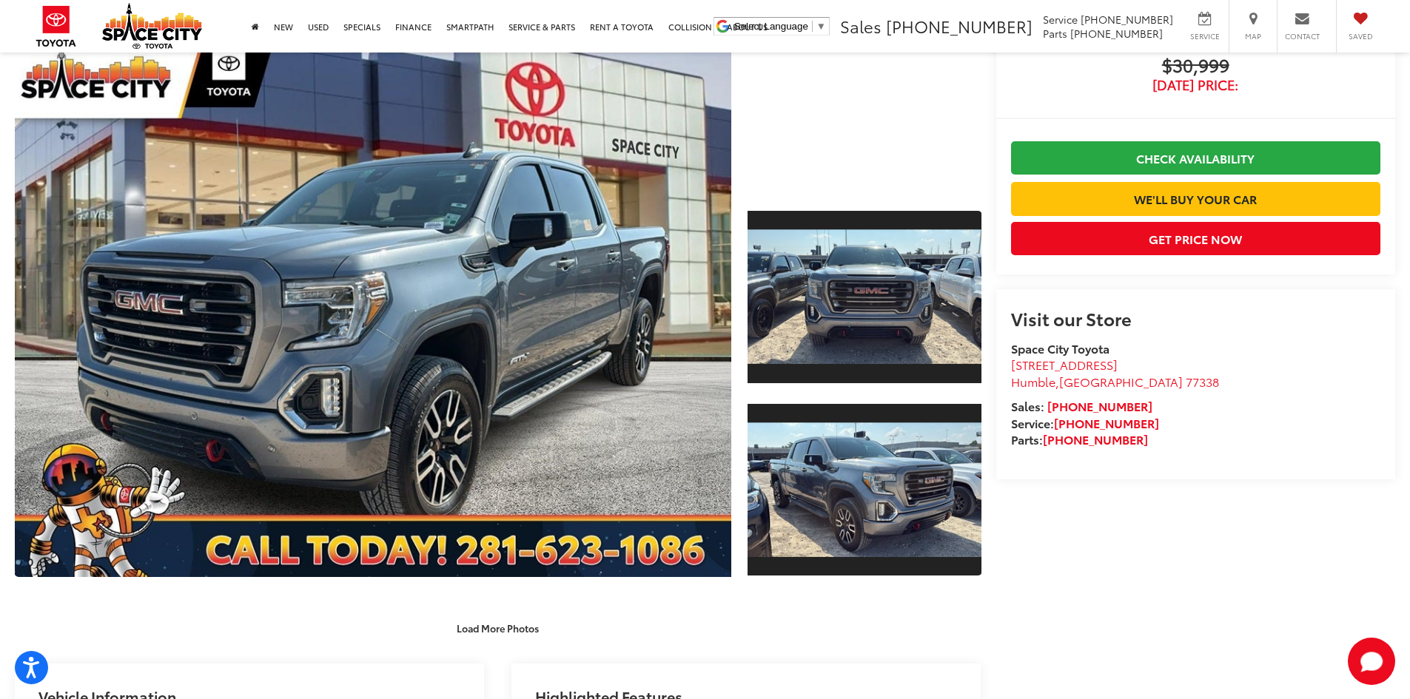
scroll to position [104, 0]
